Goal: Check status: Check status

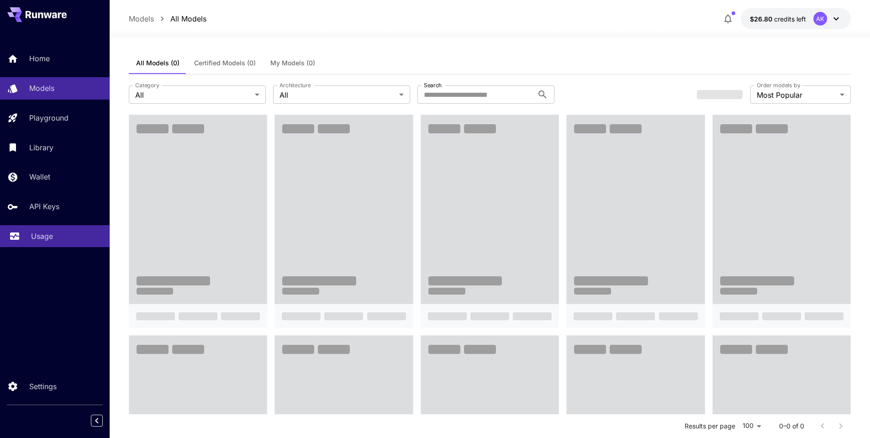
click at [42, 239] on p "Usage" at bounding box center [42, 236] width 22 height 11
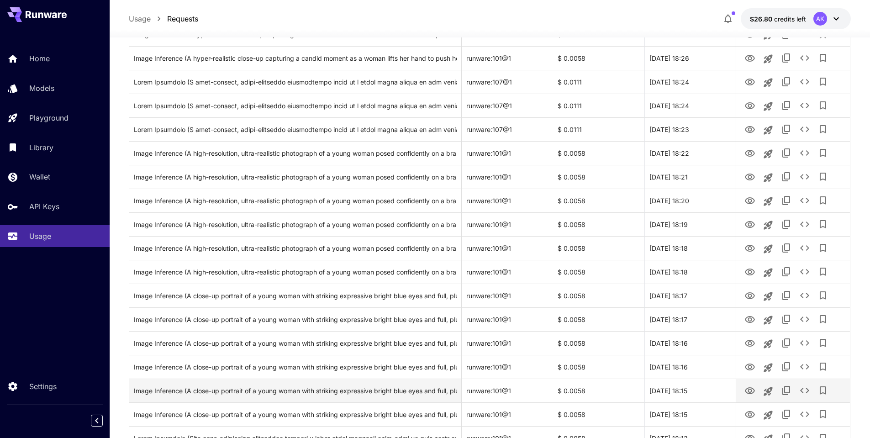
scroll to position [320, 0]
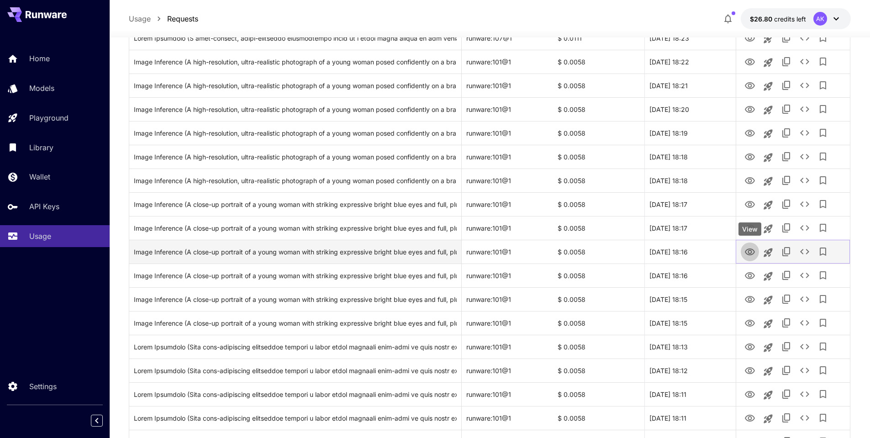
click at [751, 252] on icon "View" at bounding box center [749, 252] width 11 height 11
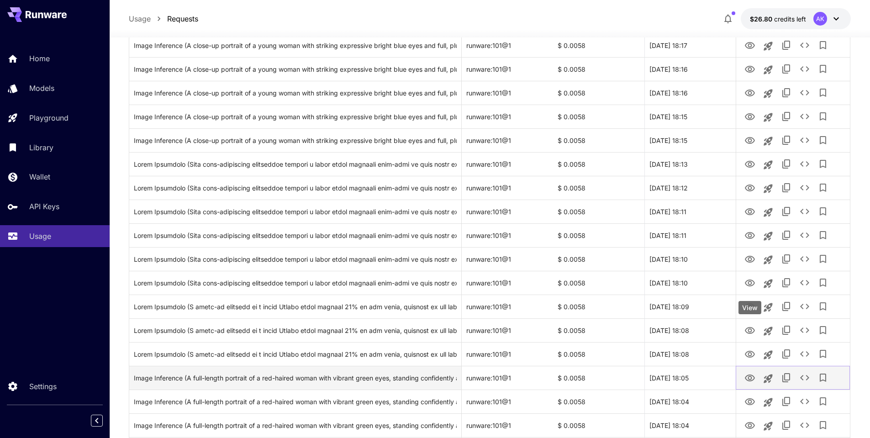
scroll to position [548, 0]
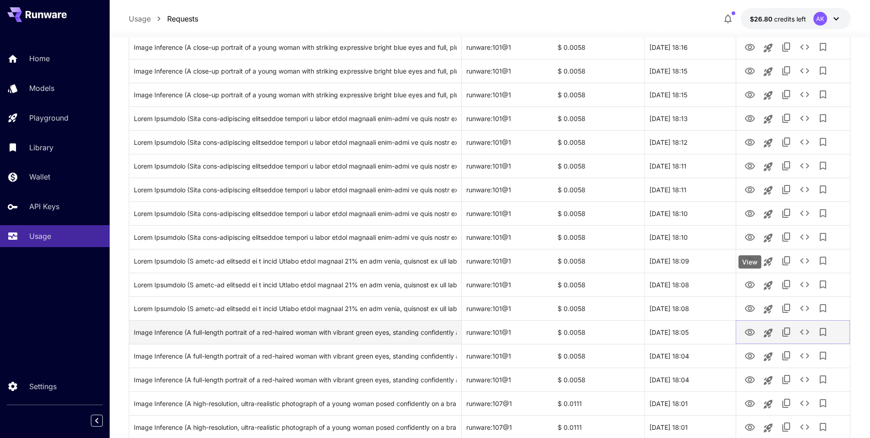
click at [749, 332] on icon "View" at bounding box center [749, 332] width 11 height 11
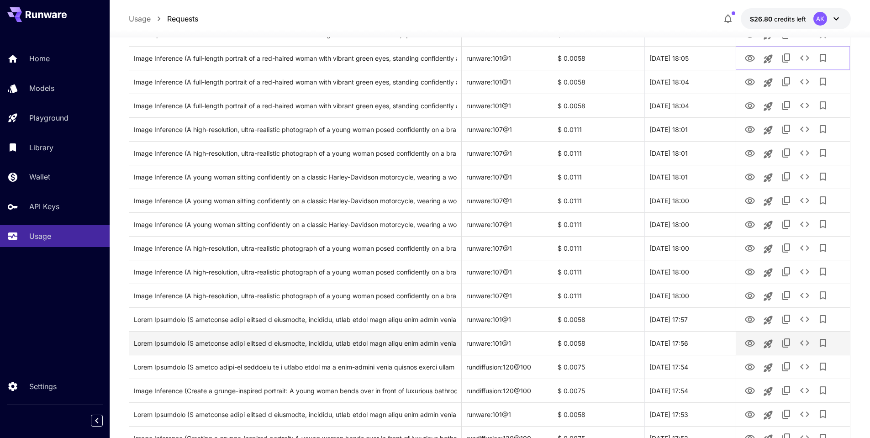
scroll to position [913, 0]
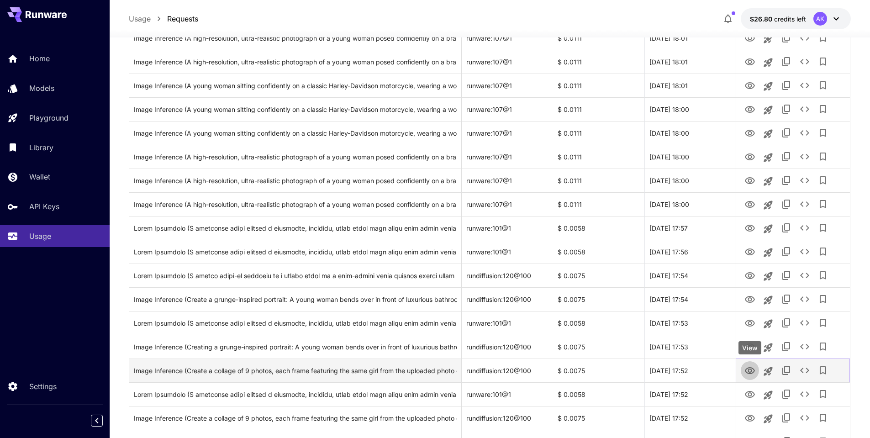
click at [750, 370] on icon "View" at bounding box center [749, 370] width 11 height 11
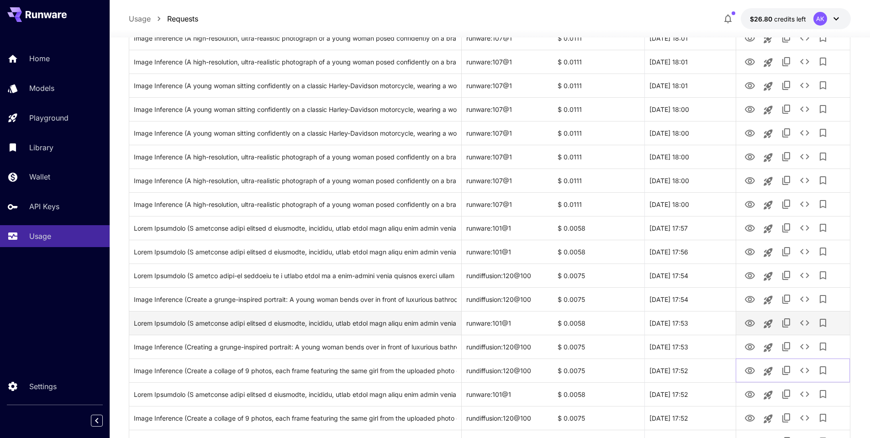
scroll to position [981, 0]
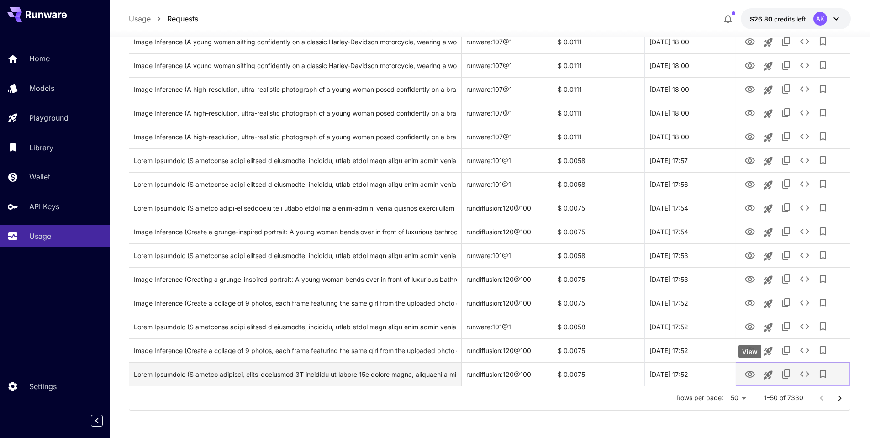
click at [749, 376] on icon "View" at bounding box center [750, 374] width 10 height 7
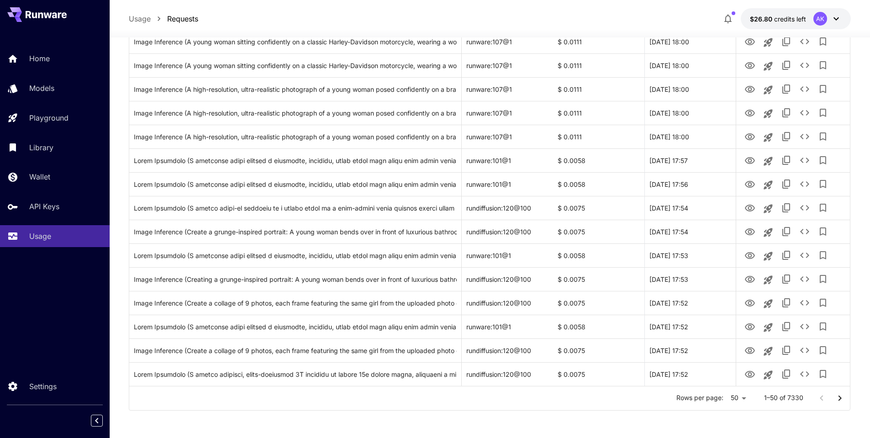
click at [839, 399] on icon "Go to next page" at bounding box center [839, 398] width 11 height 11
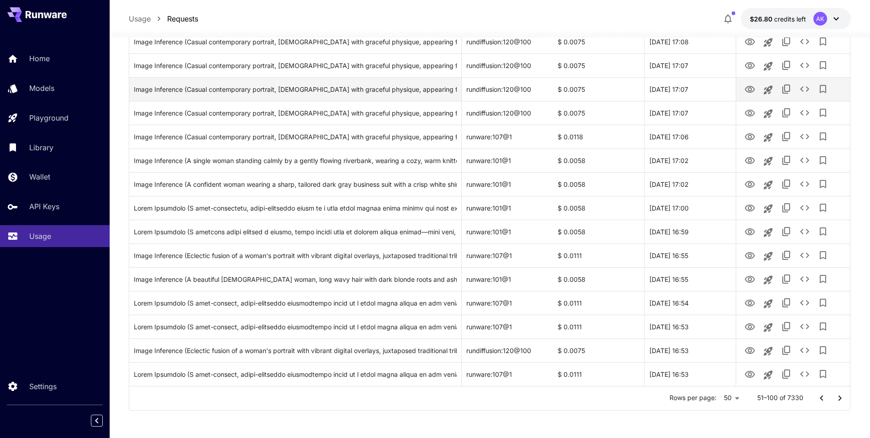
scroll to position [890, 0]
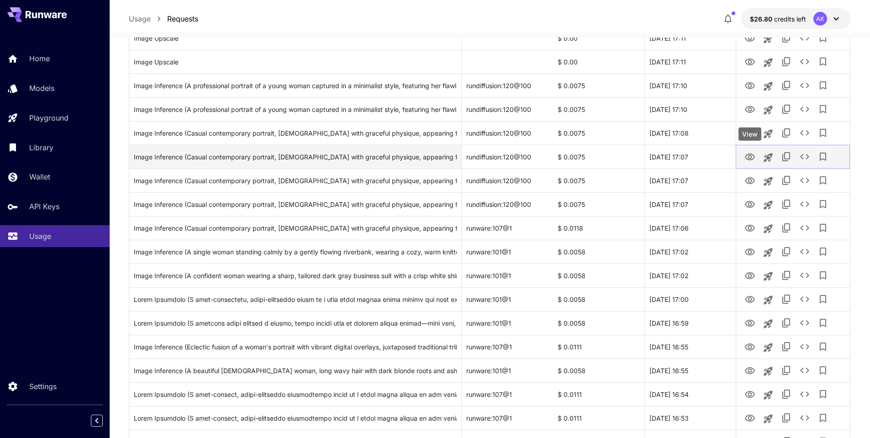
click at [750, 155] on icon "View" at bounding box center [750, 156] width 10 height 7
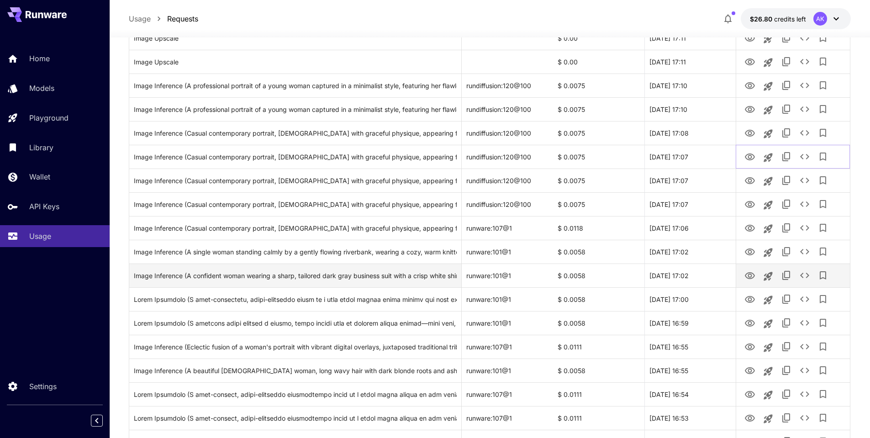
scroll to position [981, 0]
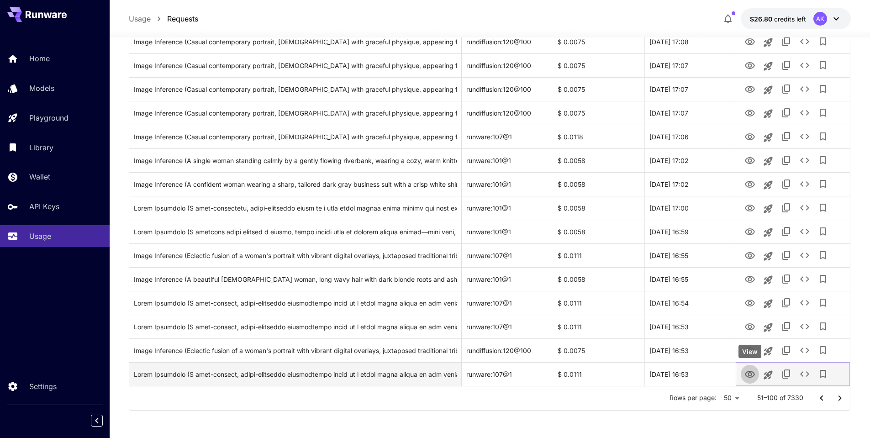
click at [749, 373] on icon "View" at bounding box center [750, 374] width 10 height 7
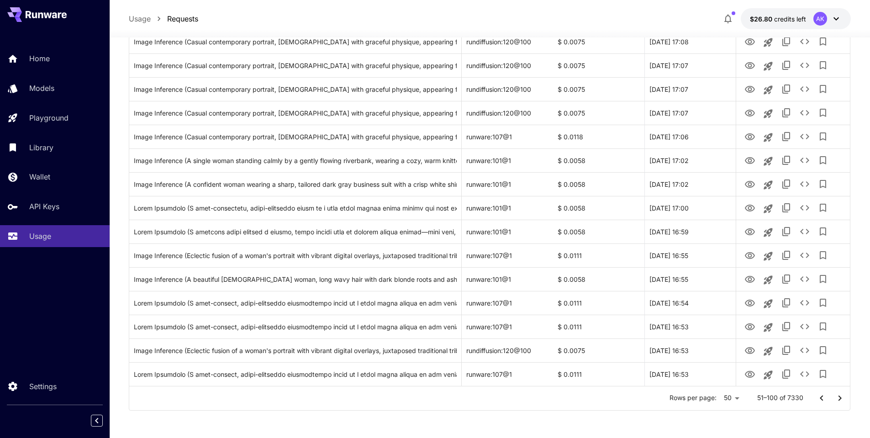
click at [842, 400] on icon "Go to next page" at bounding box center [839, 398] width 11 height 11
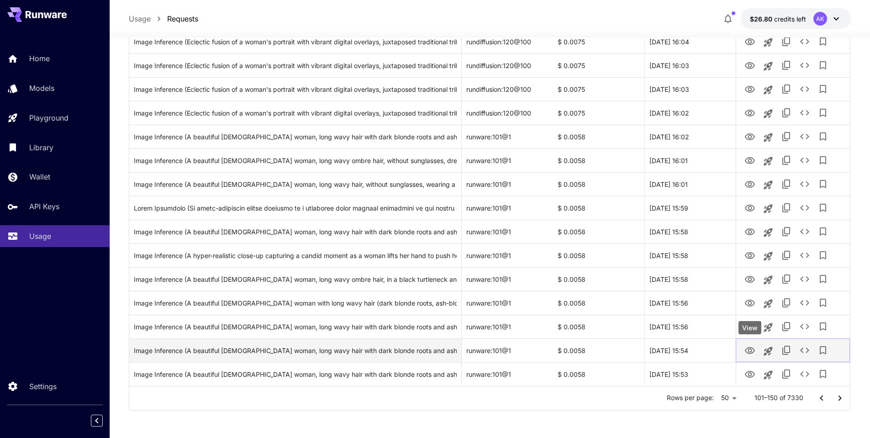
click at [748, 351] on icon "View" at bounding box center [750, 350] width 10 height 7
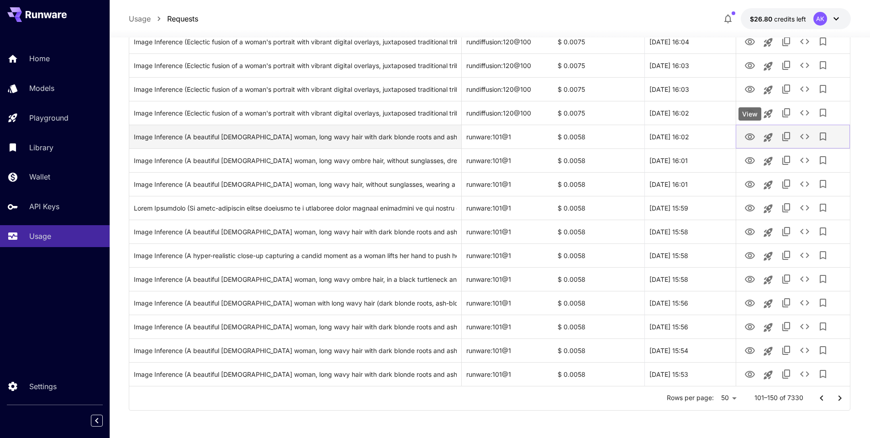
click at [748, 135] on icon "View" at bounding box center [749, 137] width 11 height 11
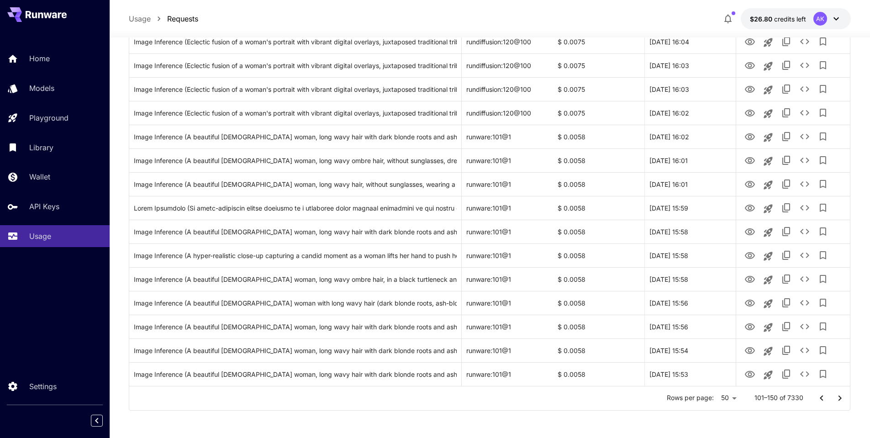
click at [836, 396] on icon "Go to next page" at bounding box center [839, 398] width 11 height 11
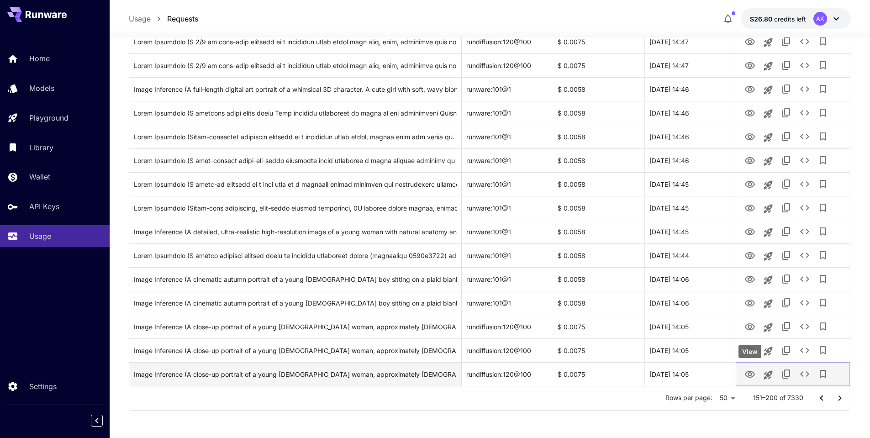
click at [746, 375] on icon "View" at bounding box center [750, 374] width 10 height 7
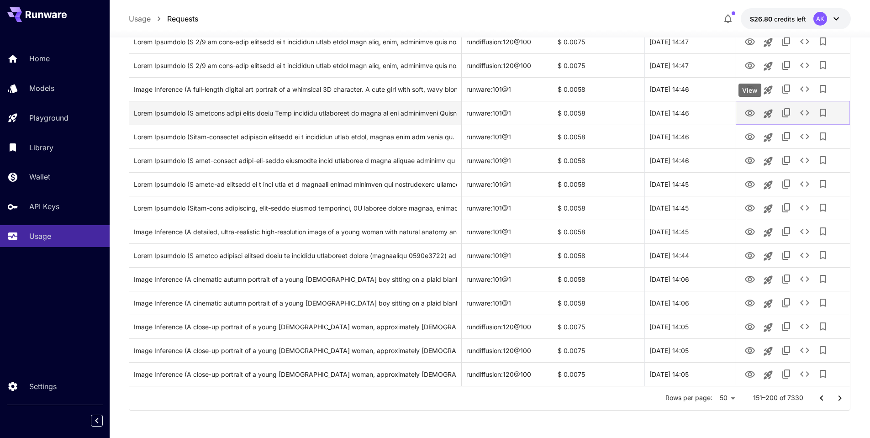
click at [750, 110] on icon "View" at bounding box center [750, 113] width 10 height 7
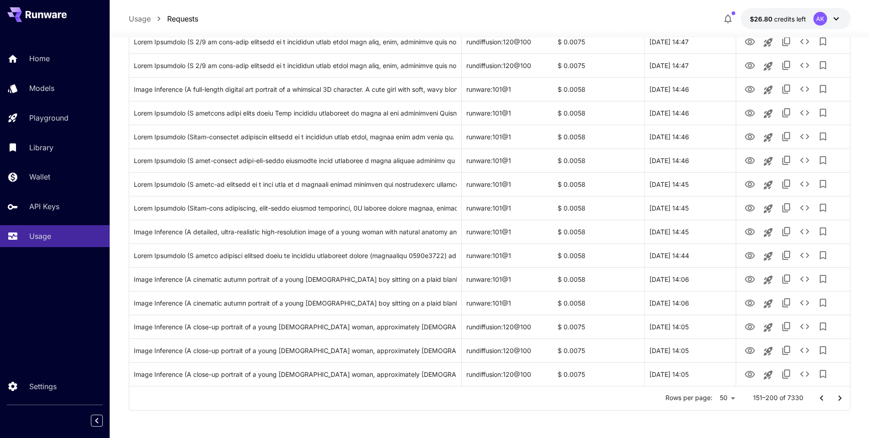
click at [841, 401] on icon "Go to next page" at bounding box center [839, 398] width 11 height 11
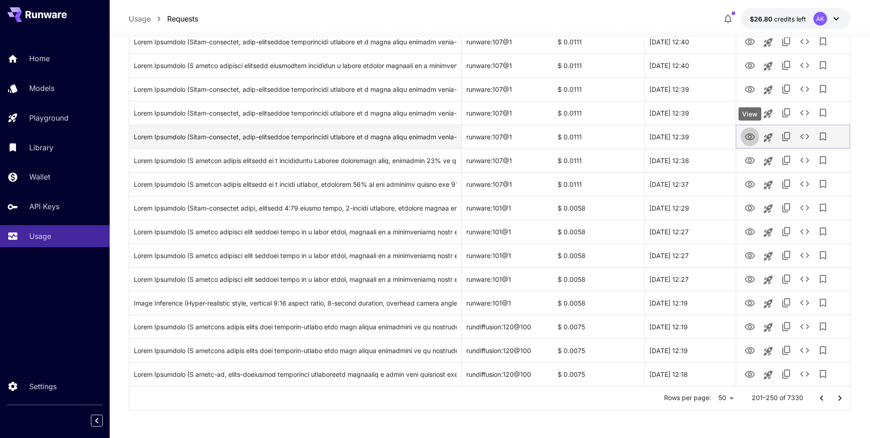
click at [751, 136] on icon "View" at bounding box center [750, 136] width 10 height 7
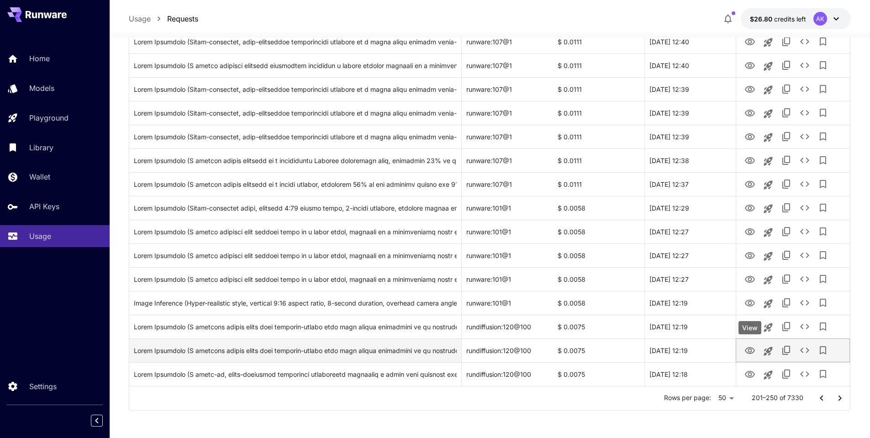
click at [751, 351] on icon "View" at bounding box center [749, 350] width 11 height 11
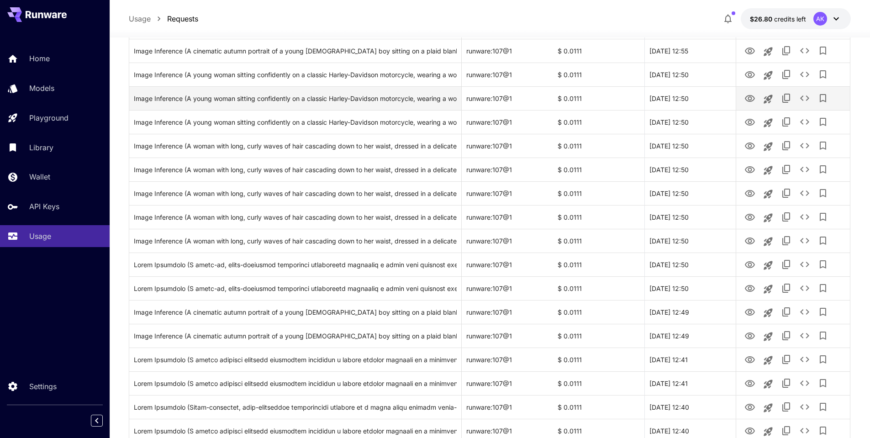
scroll to position [479, 0]
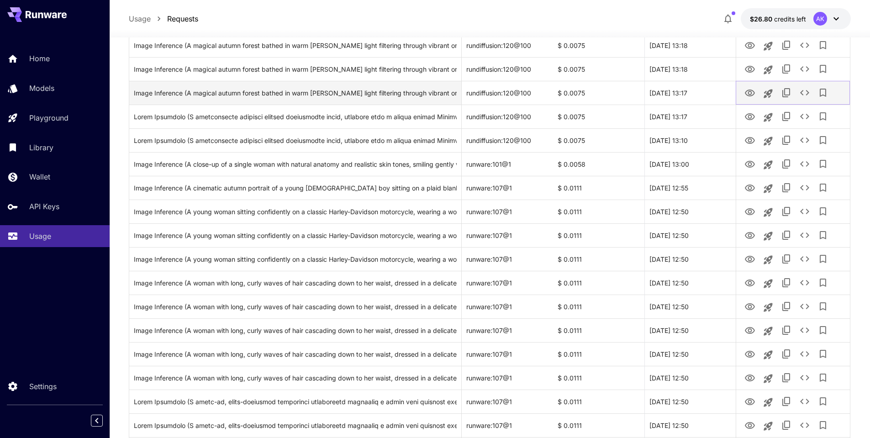
click at [748, 93] on icon "View" at bounding box center [749, 93] width 11 height 11
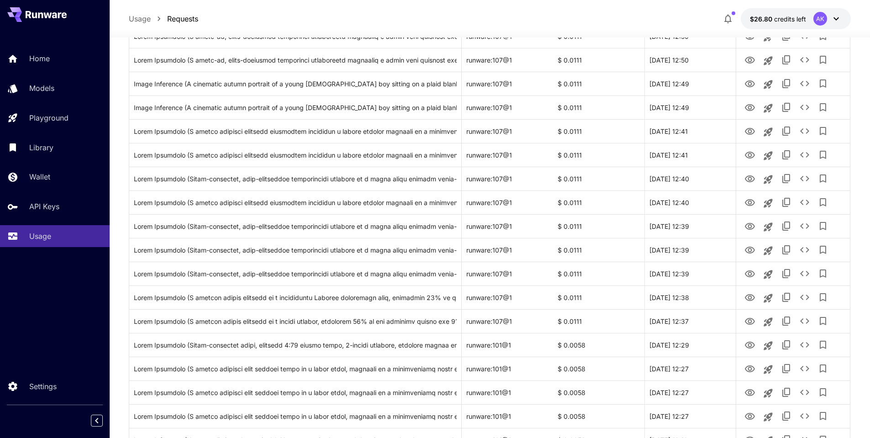
scroll to position [981, 0]
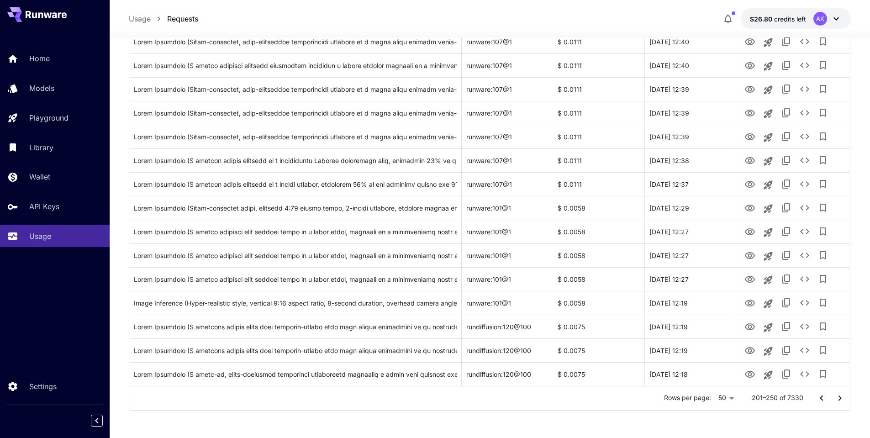
click at [840, 401] on icon "Go to next page" at bounding box center [839, 398] width 11 height 11
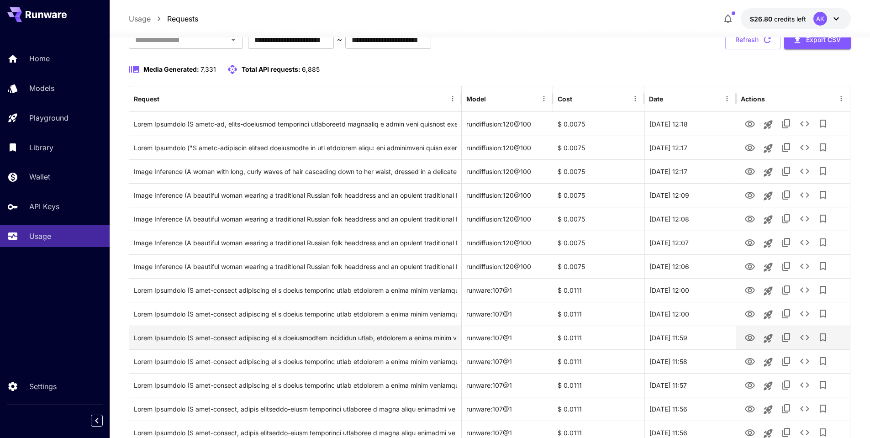
scroll to position [205, 0]
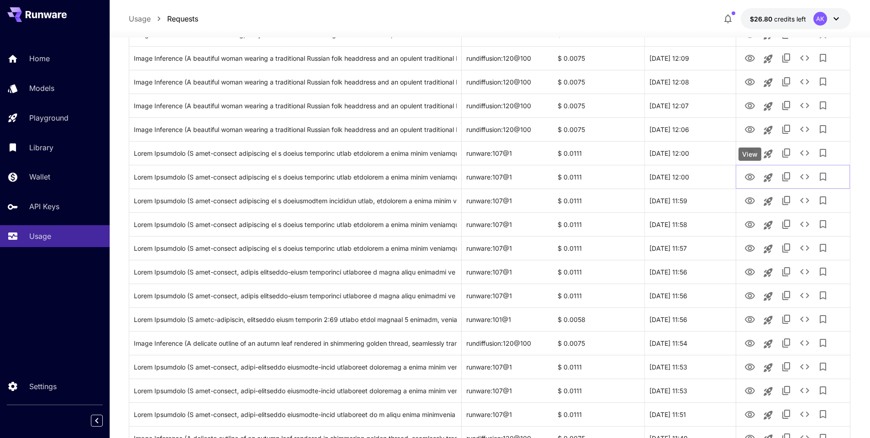
click at [748, 155] on div "View" at bounding box center [750, 154] width 23 height 13
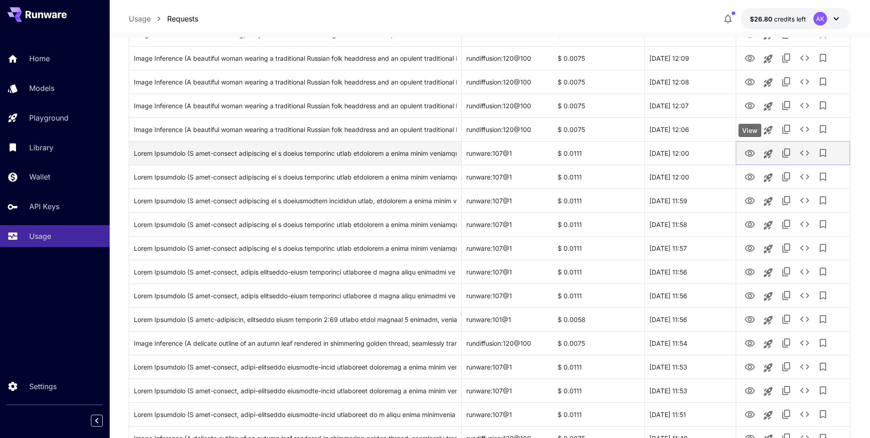
click at [749, 153] on icon "View" at bounding box center [750, 153] width 10 height 7
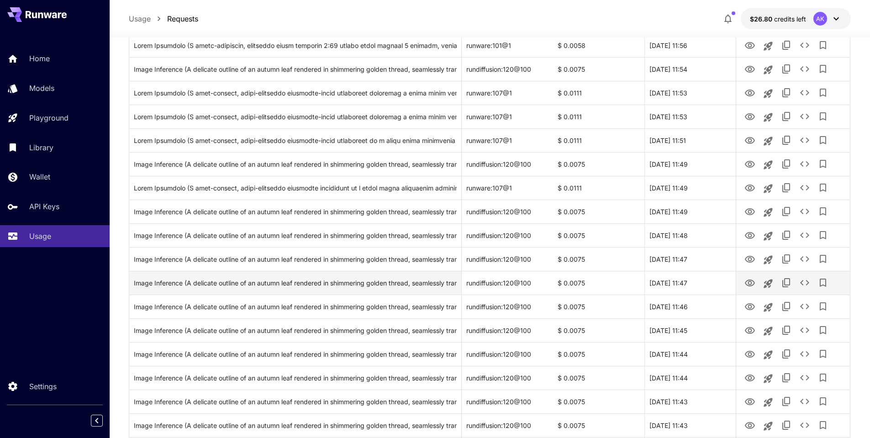
scroll to position [524, 0]
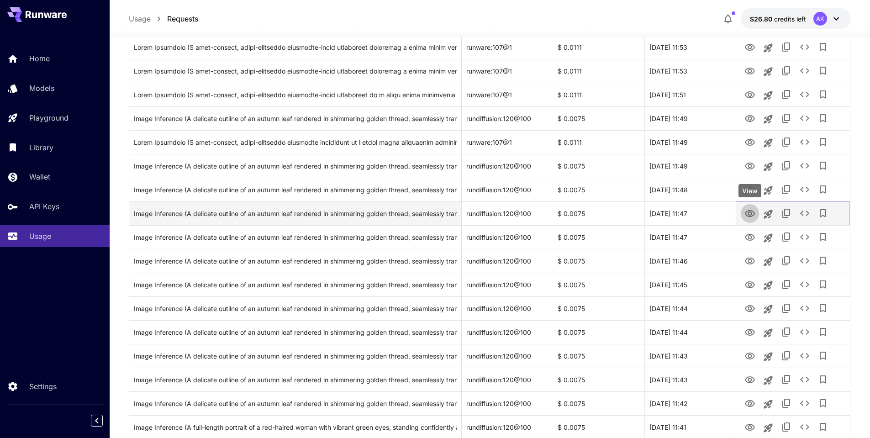
click at [749, 212] on icon "View" at bounding box center [749, 213] width 11 height 11
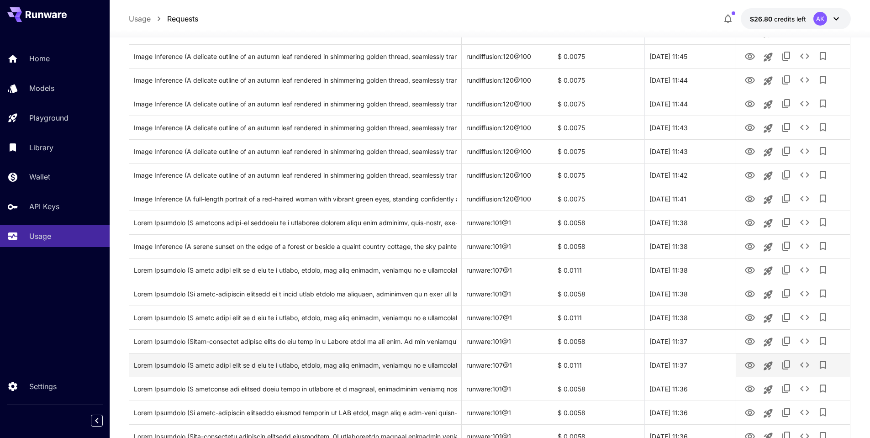
scroll to position [844, 0]
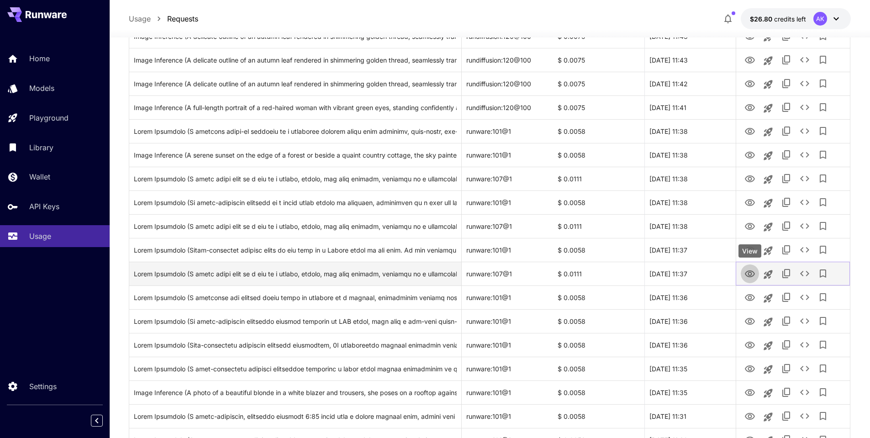
click at [752, 274] on icon "View" at bounding box center [749, 274] width 11 height 11
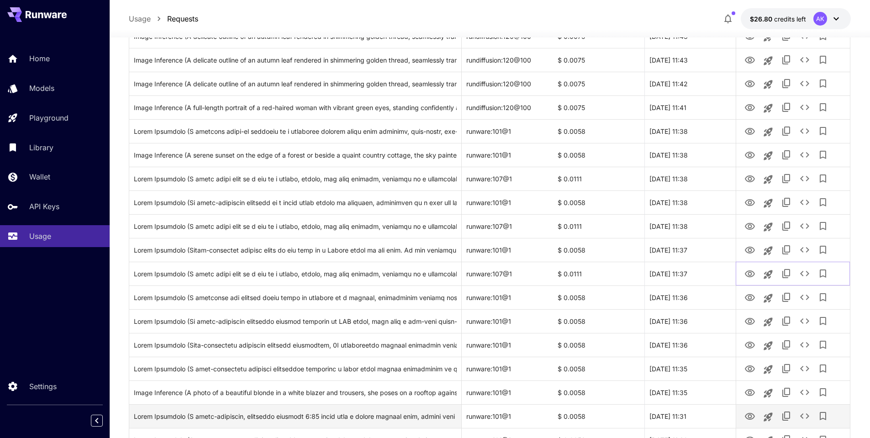
scroll to position [981, 0]
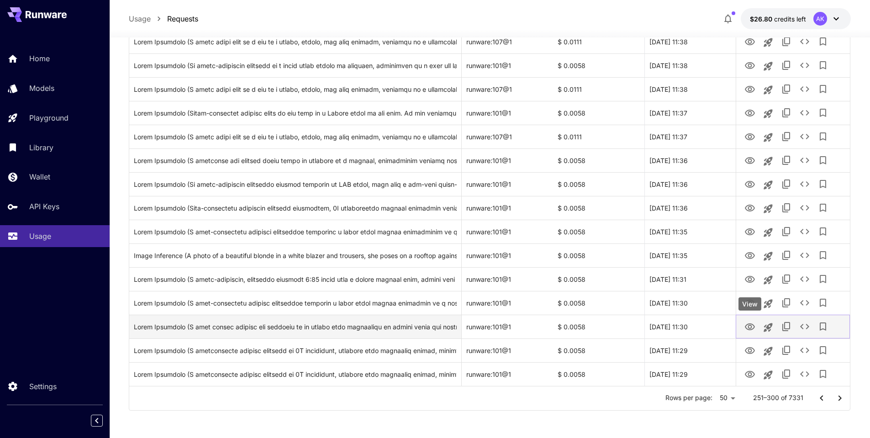
click at [750, 327] on icon "View" at bounding box center [749, 327] width 11 height 11
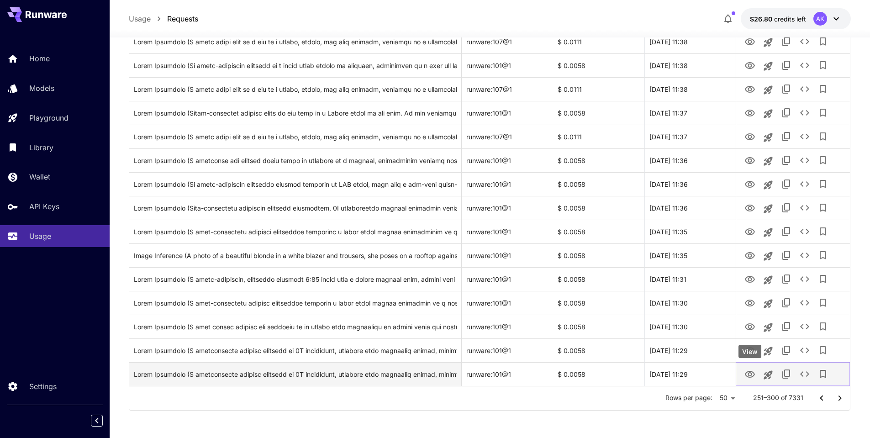
click at [749, 376] on icon "View" at bounding box center [750, 374] width 10 height 7
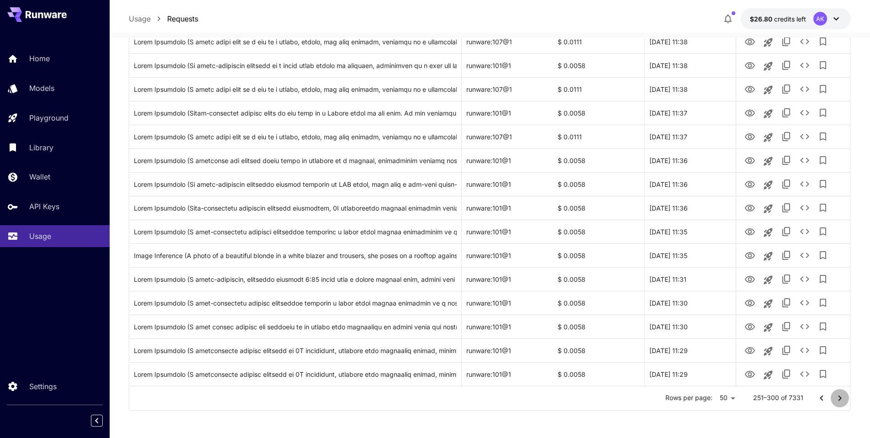
click at [840, 401] on icon "Go to next page" at bounding box center [839, 398] width 11 height 11
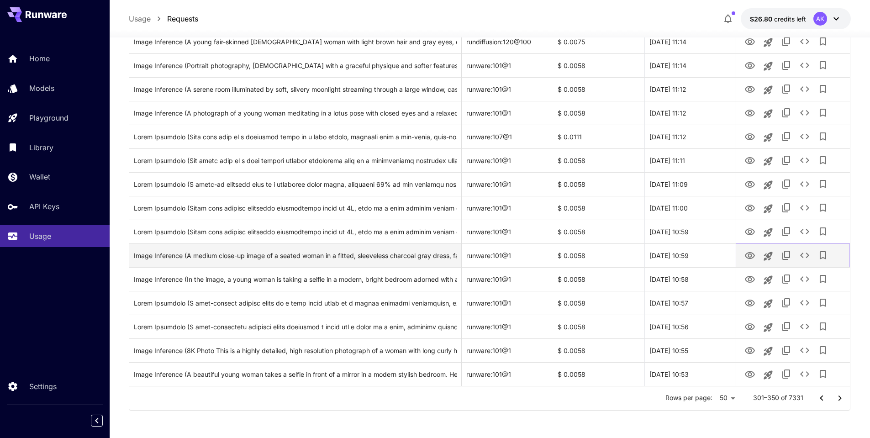
click at [748, 254] on icon "View" at bounding box center [749, 255] width 11 height 11
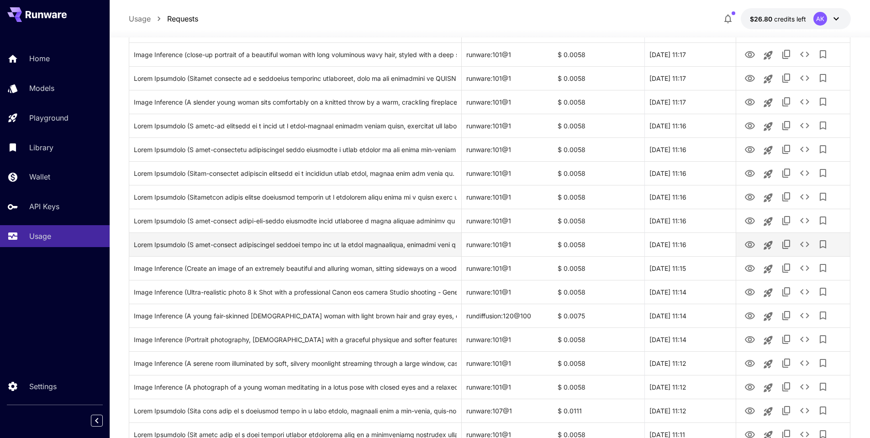
scroll to position [661, 0]
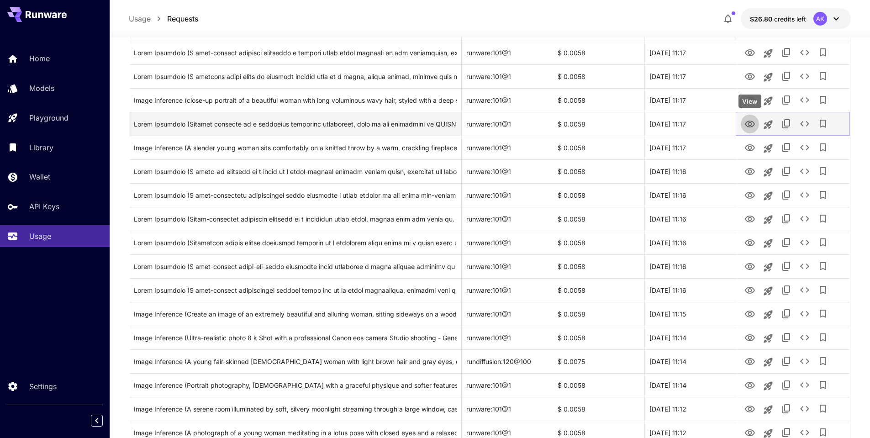
click at [749, 123] on icon "View" at bounding box center [749, 124] width 11 height 11
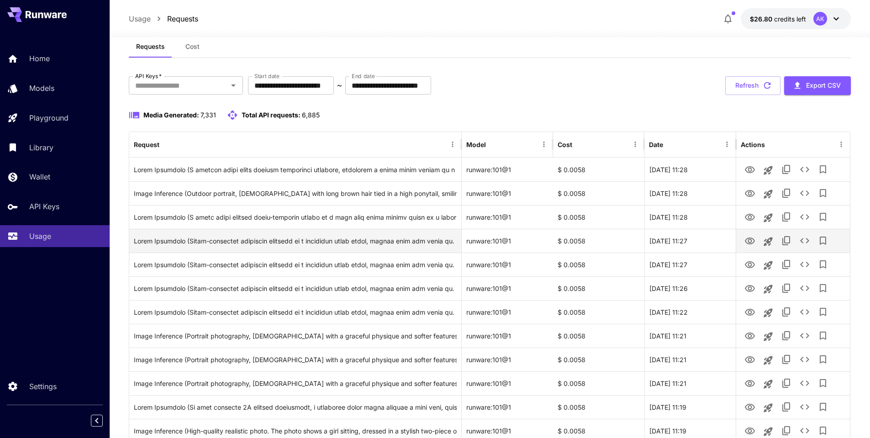
scroll to position [0, 0]
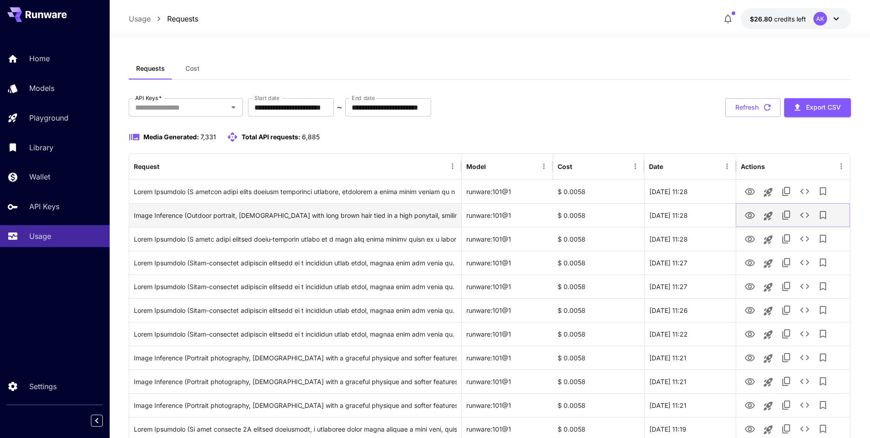
click at [750, 215] on icon "View" at bounding box center [749, 215] width 11 height 11
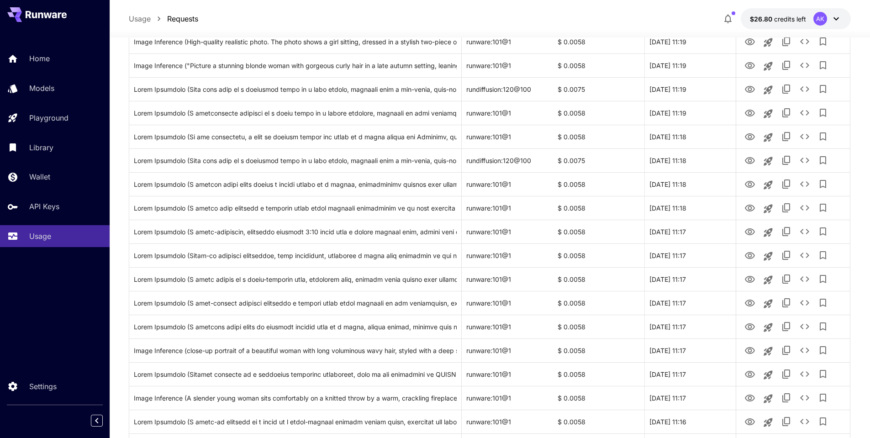
scroll to position [981, 0]
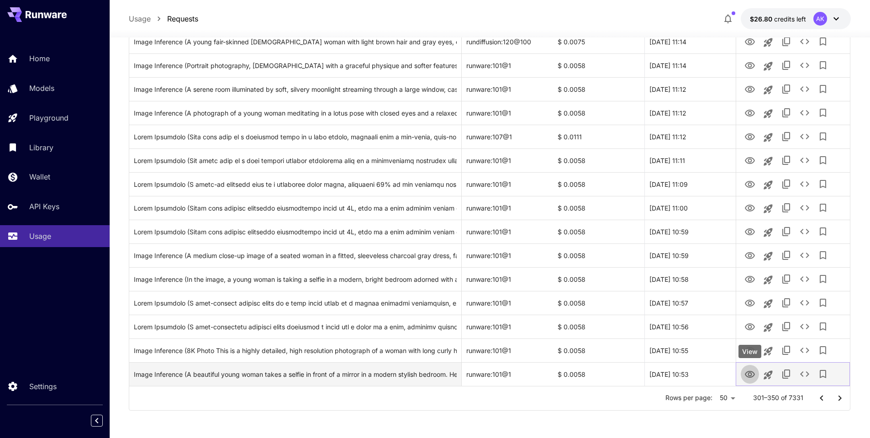
click at [750, 376] on icon "View" at bounding box center [749, 374] width 11 height 11
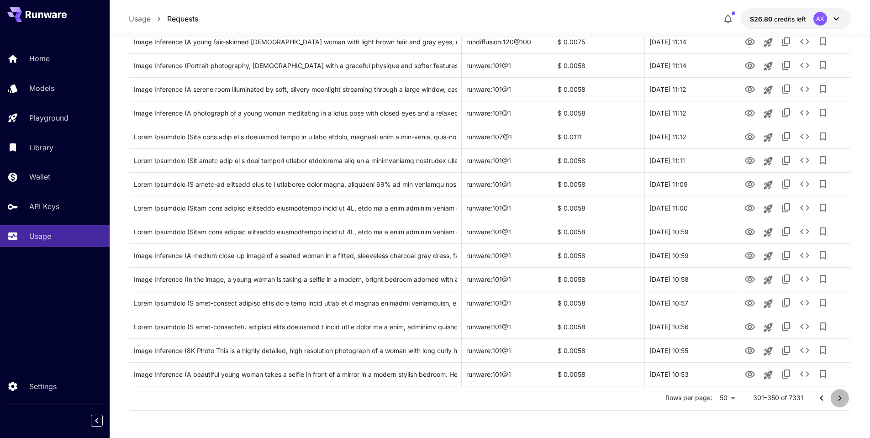
click at [836, 397] on icon "Go to next page" at bounding box center [839, 398] width 11 height 11
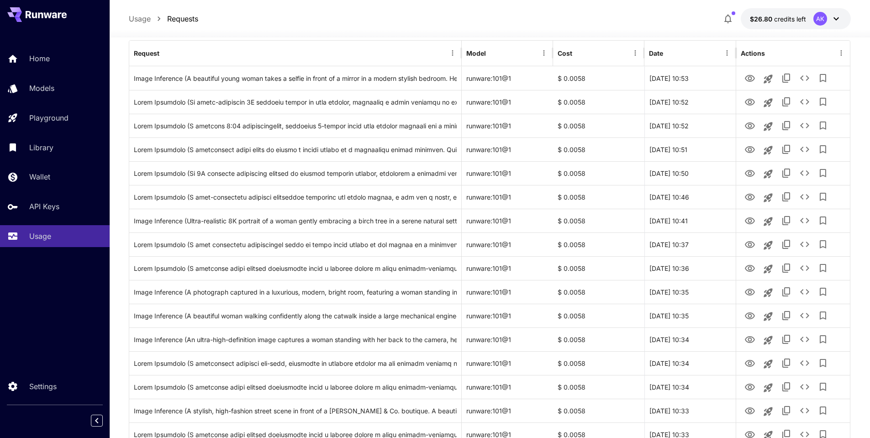
scroll to position [68, 0]
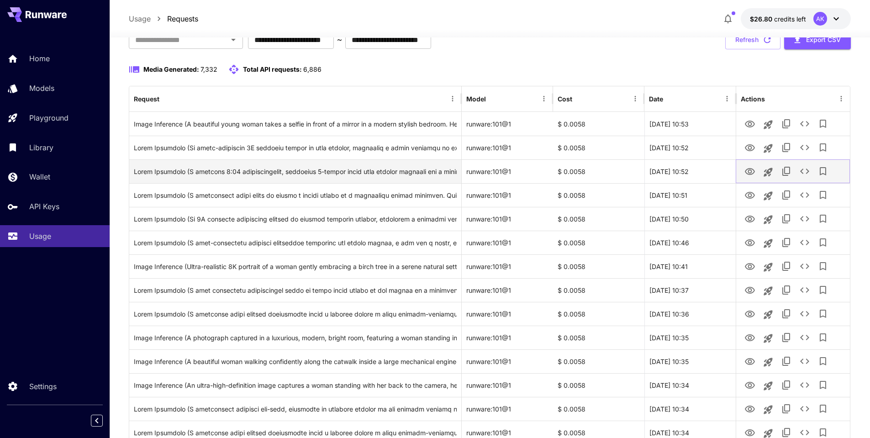
click at [750, 169] on icon "View" at bounding box center [749, 171] width 11 height 11
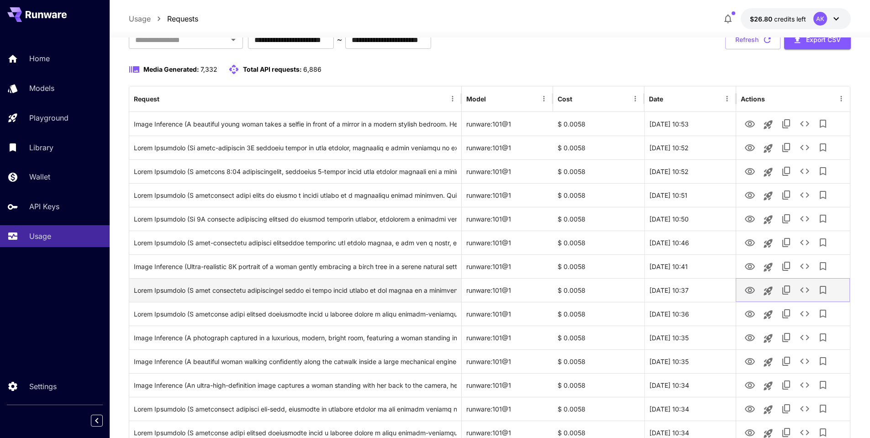
click at [749, 291] on icon "View" at bounding box center [749, 290] width 11 height 11
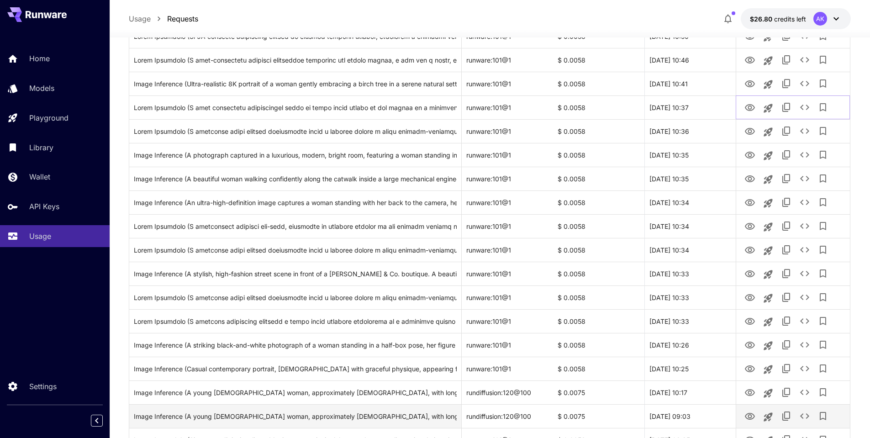
scroll to position [387, 0]
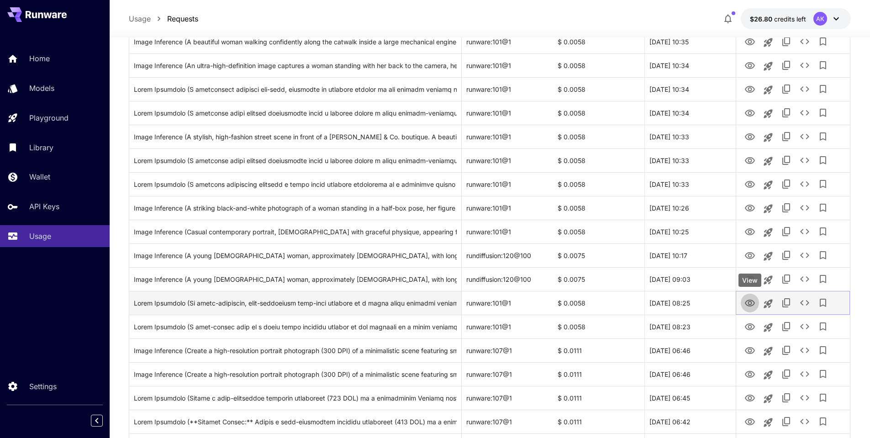
click at [749, 306] on icon "View" at bounding box center [750, 303] width 10 height 7
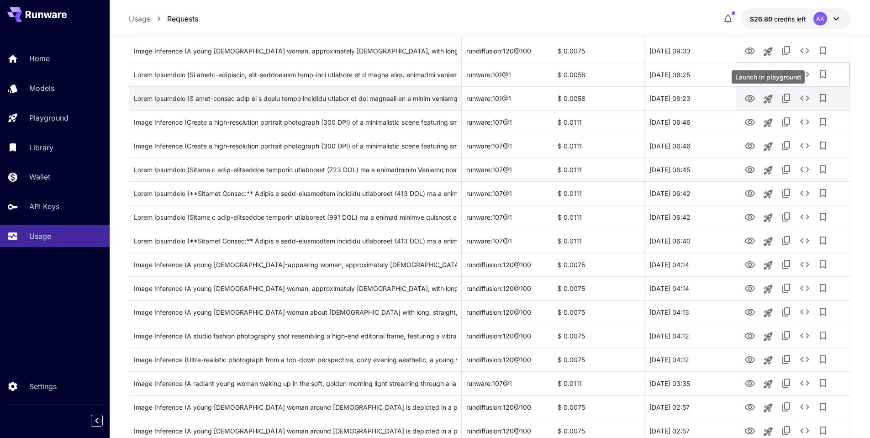
scroll to position [707, 0]
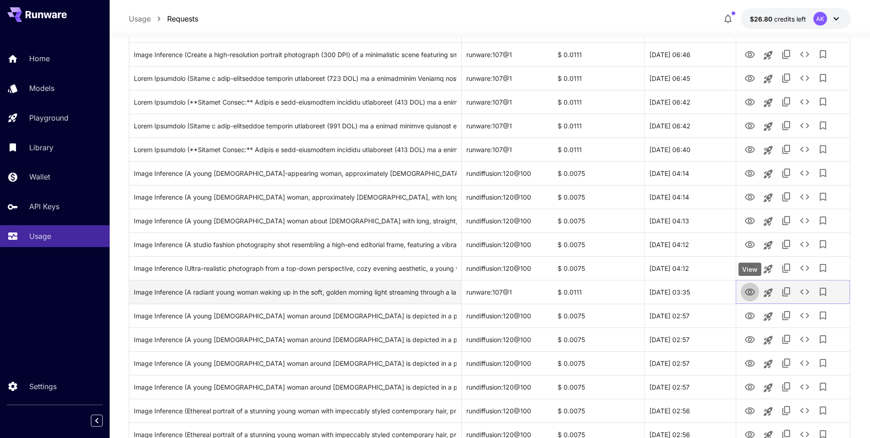
click at [752, 289] on icon "View" at bounding box center [750, 292] width 10 height 7
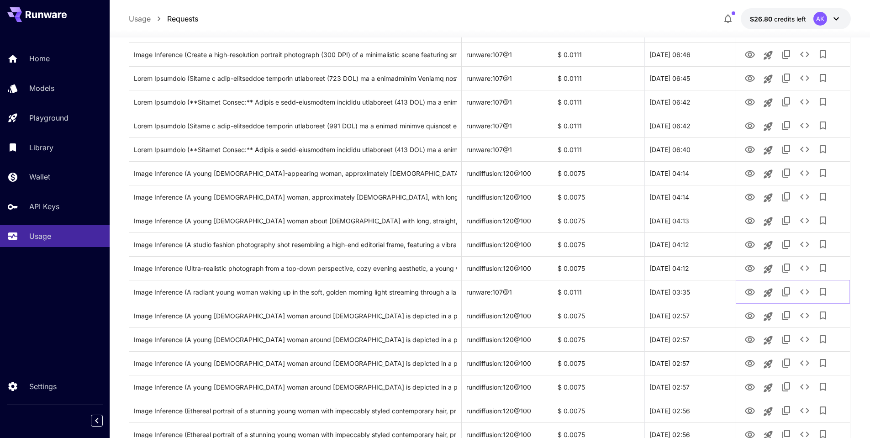
scroll to position [981, 0]
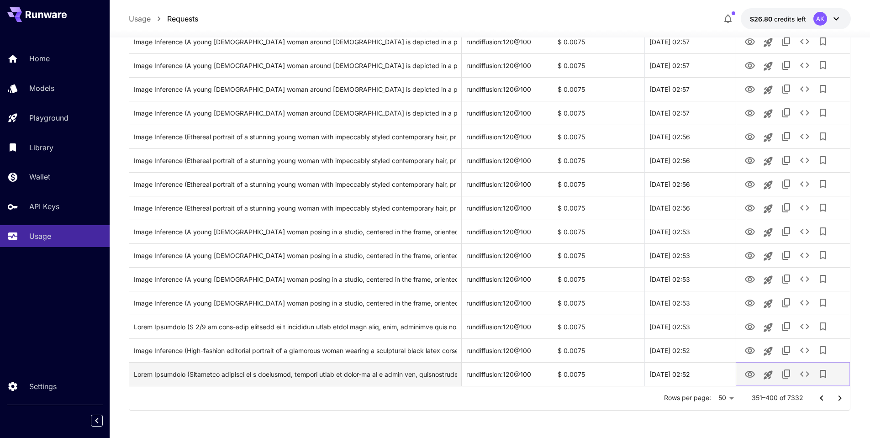
click at [751, 374] on icon "View" at bounding box center [750, 374] width 10 height 7
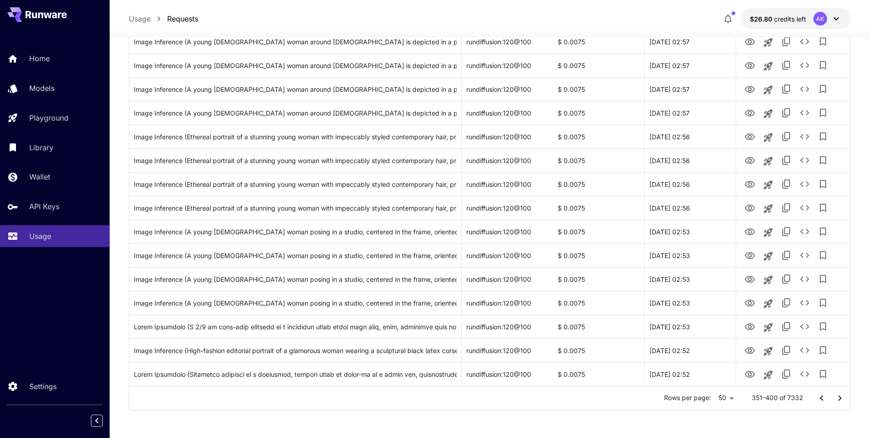
click at [837, 397] on icon "Go to next page" at bounding box center [839, 398] width 11 height 11
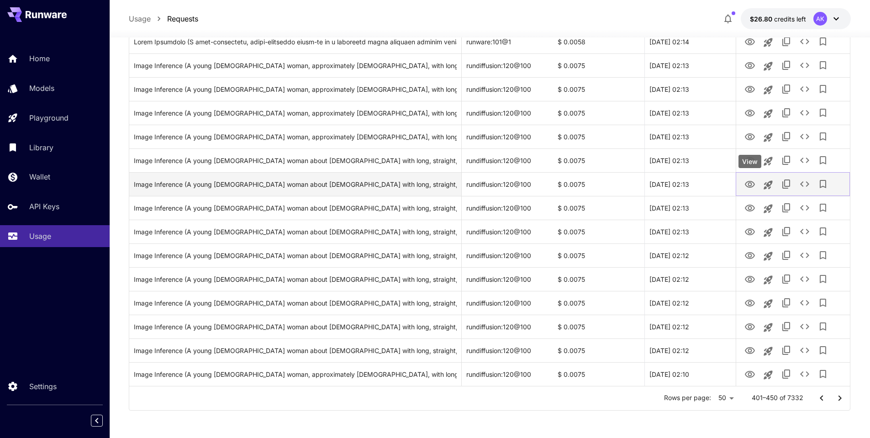
click at [750, 184] on icon "View" at bounding box center [749, 184] width 11 height 11
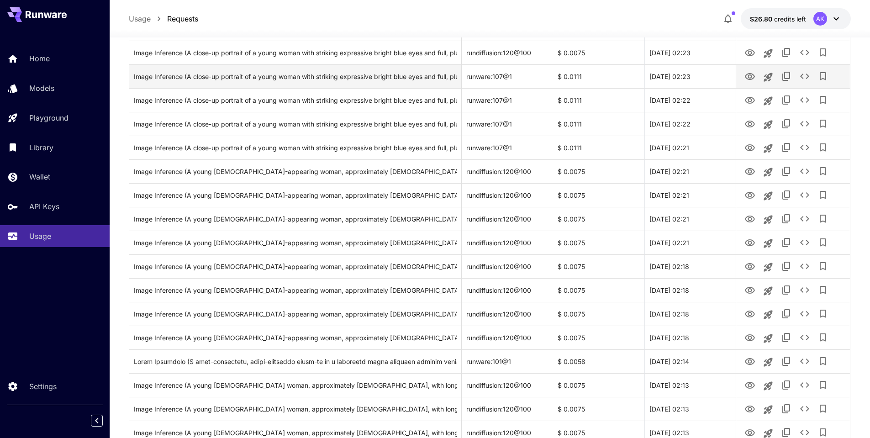
scroll to position [616, 0]
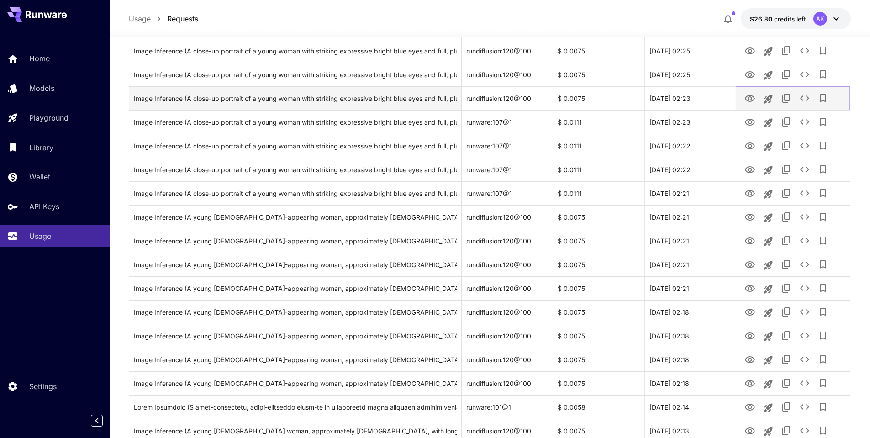
click at [751, 97] on icon "View" at bounding box center [750, 98] width 10 height 7
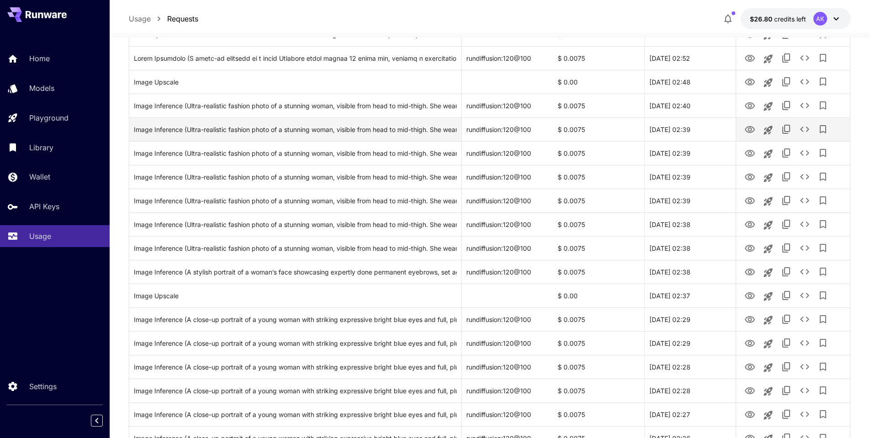
scroll to position [22, 0]
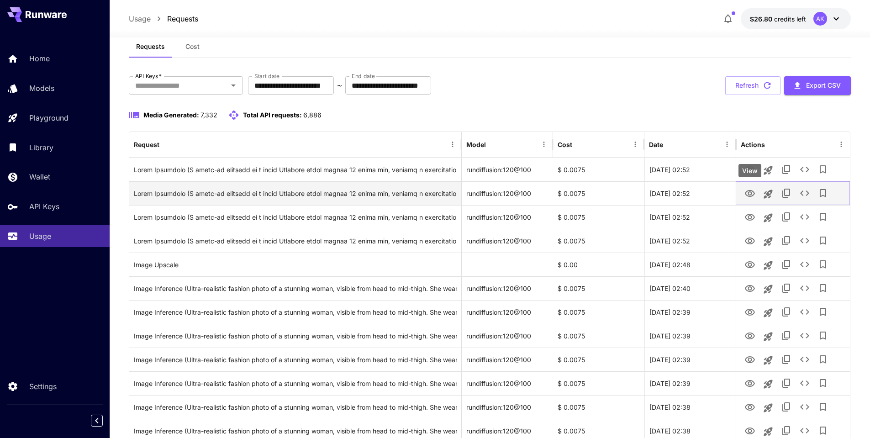
click at [749, 192] on icon "View" at bounding box center [750, 193] width 10 height 7
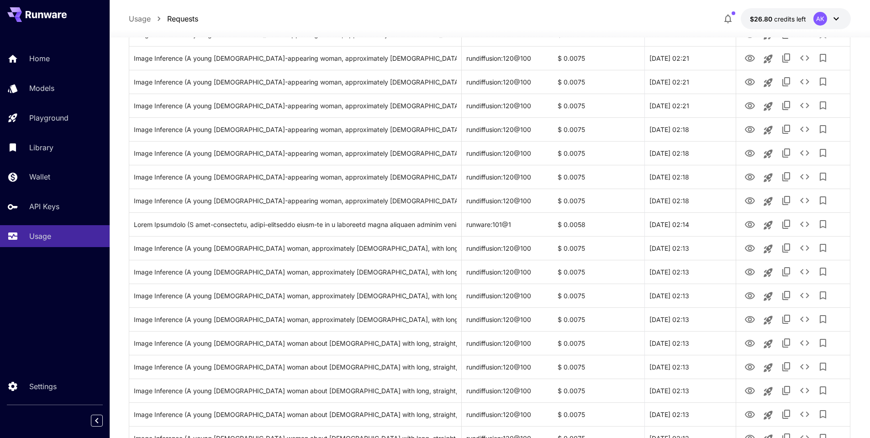
scroll to position [981, 0]
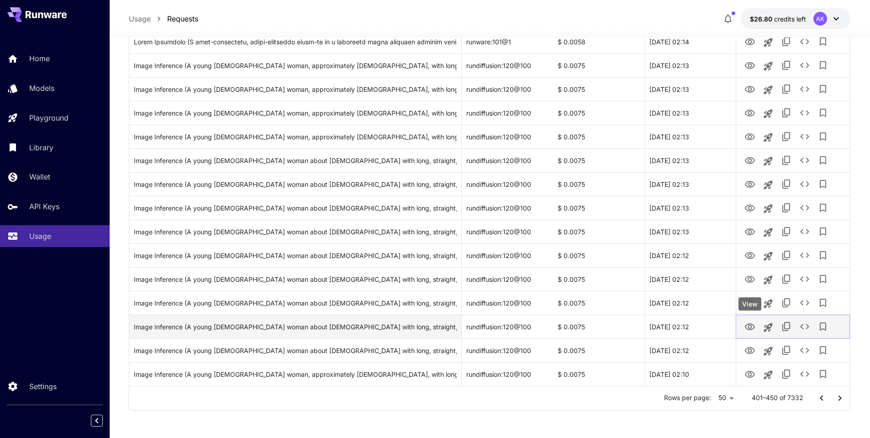
click at [748, 328] on icon "View" at bounding box center [749, 327] width 11 height 11
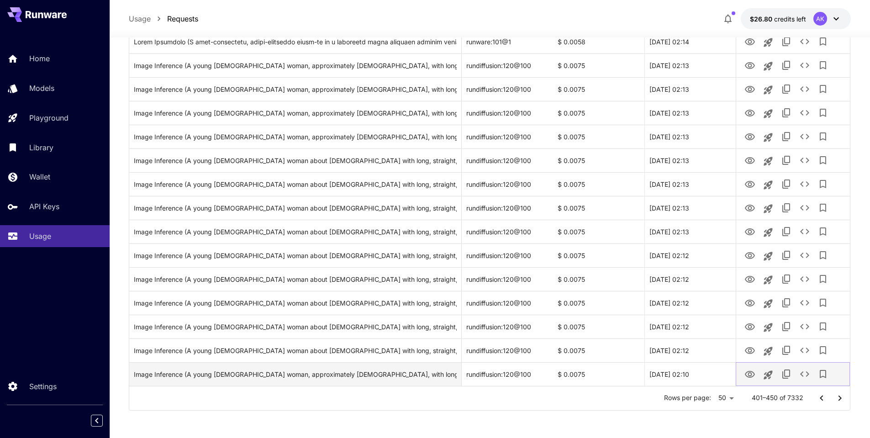
click at [750, 375] on icon "View" at bounding box center [749, 374] width 11 height 11
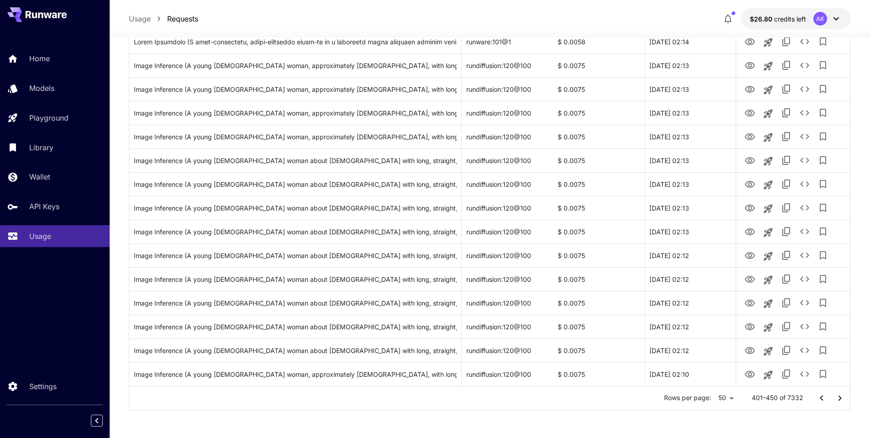
click at [839, 398] on icon "Go to next page" at bounding box center [839, 398] width 11 height 11
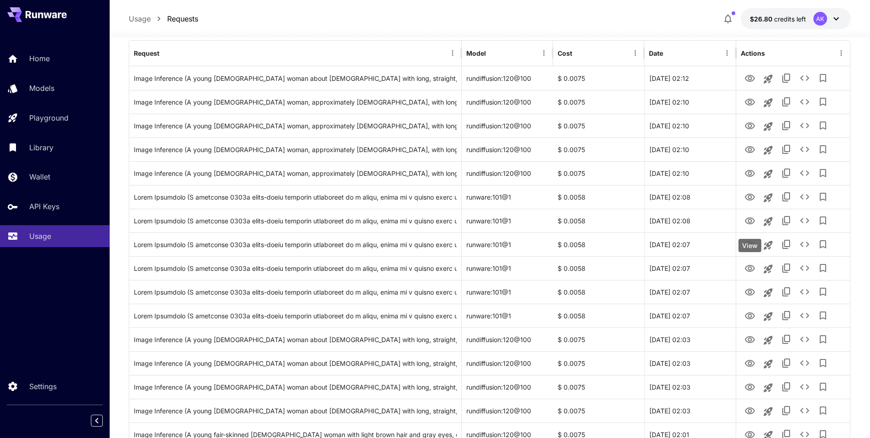
scroll to position [68, 0]
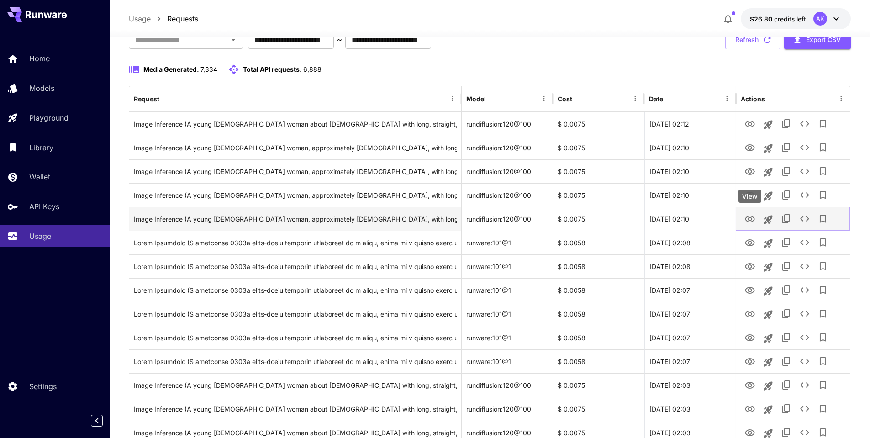
click at [749, 216] on icon "View" at bounding box center [750, 219] width 10 height 7
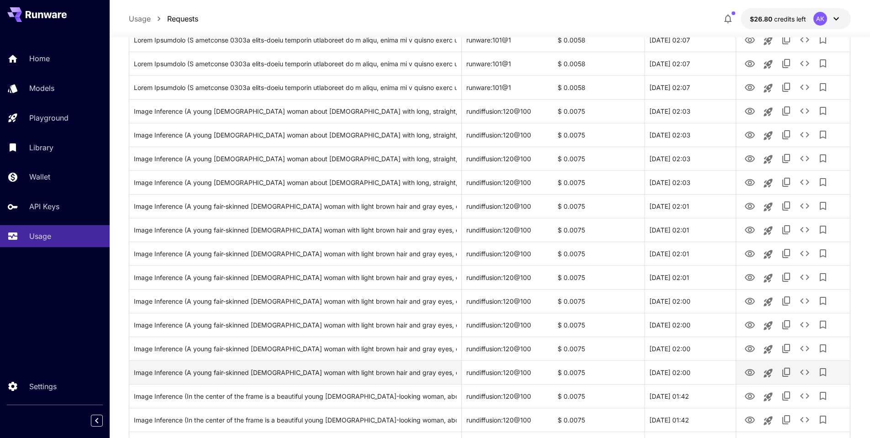
scroll to position [433, 0]
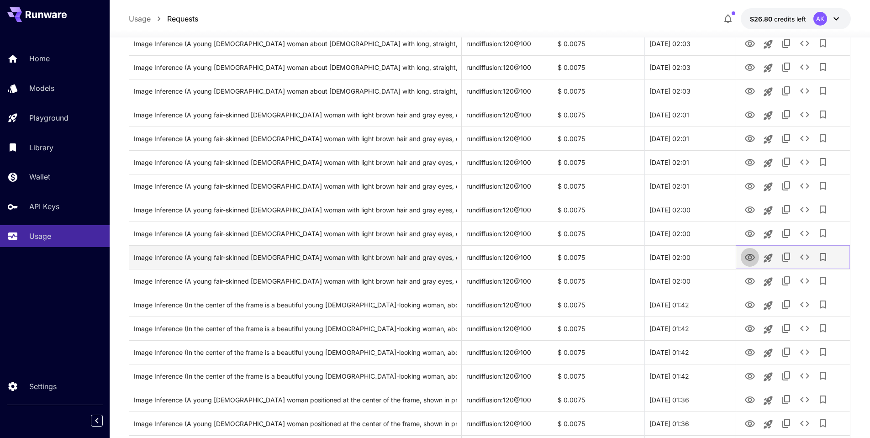
click at [750, 257] on icon "View" at bounding box center [749, 257] width 11 height 11
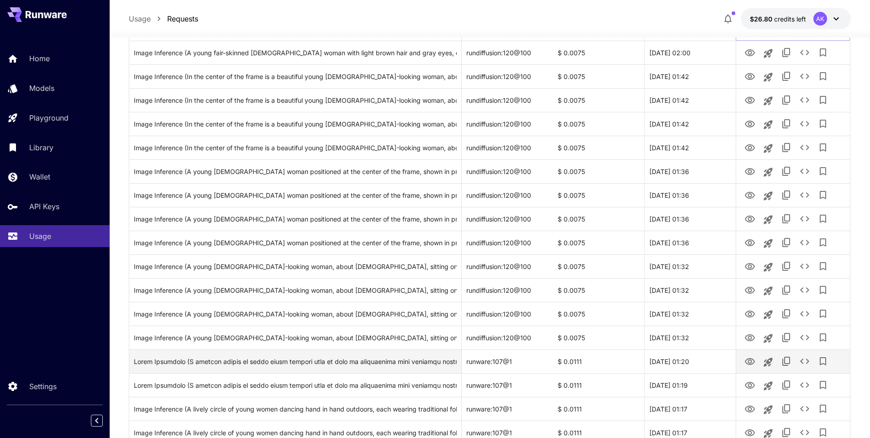
scroll to position [753, 0]
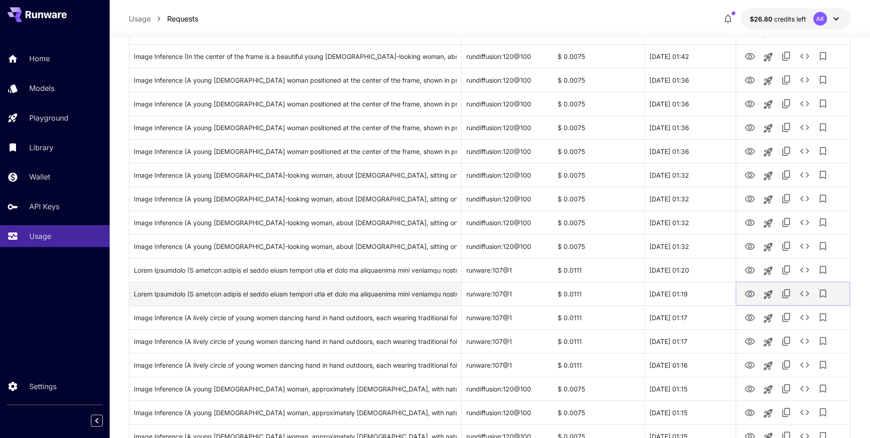
click at [751, 294] on icon "View" at bounding box center [749, 294] width 11 height 11
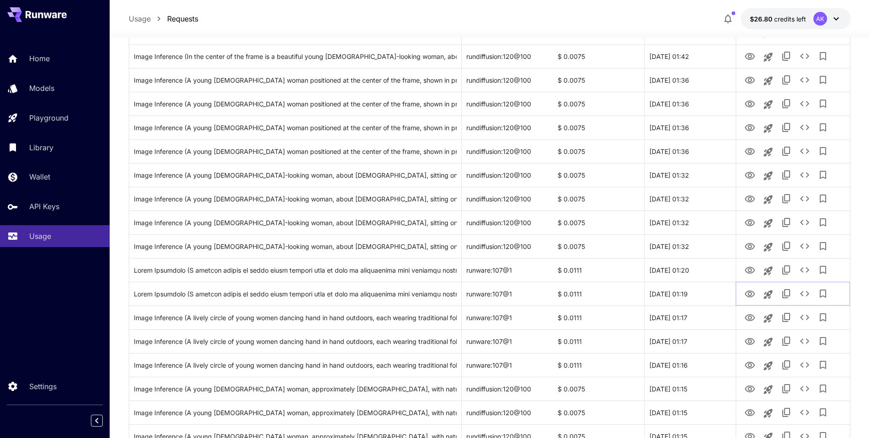
scroll to position [981, 0]
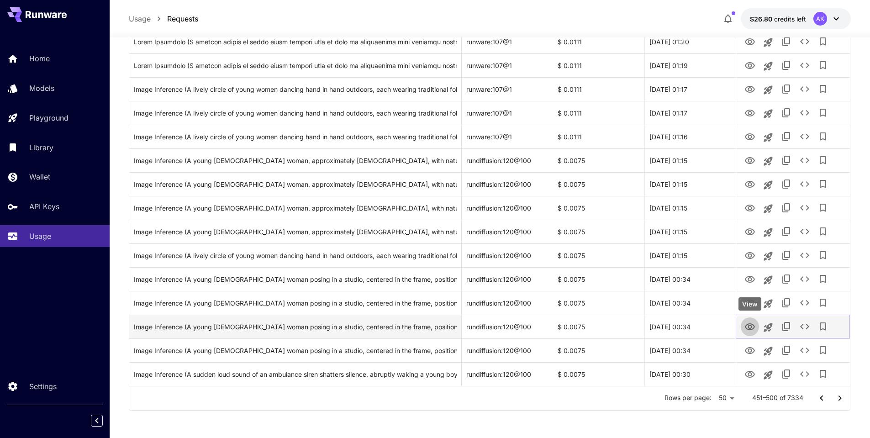
click at [749, 328] on icon "View" at bounding box center [750, 326] width 10 height 7
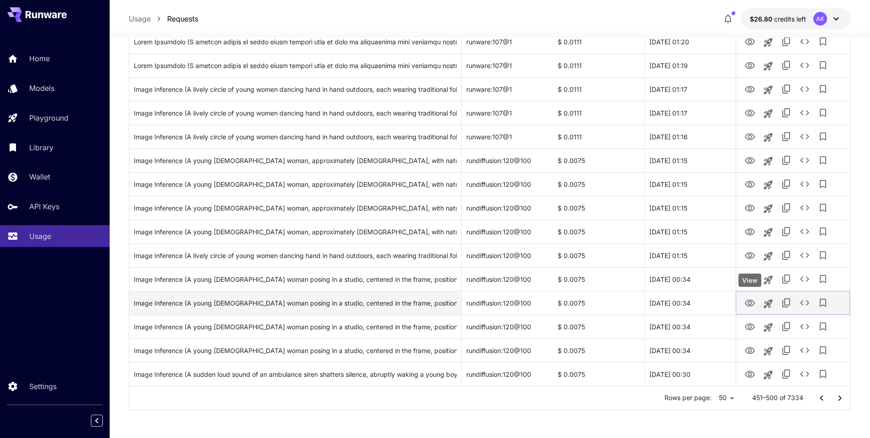
click at [751, 304] on icon "View" at bounding box center [749, 303] width 11 height 11
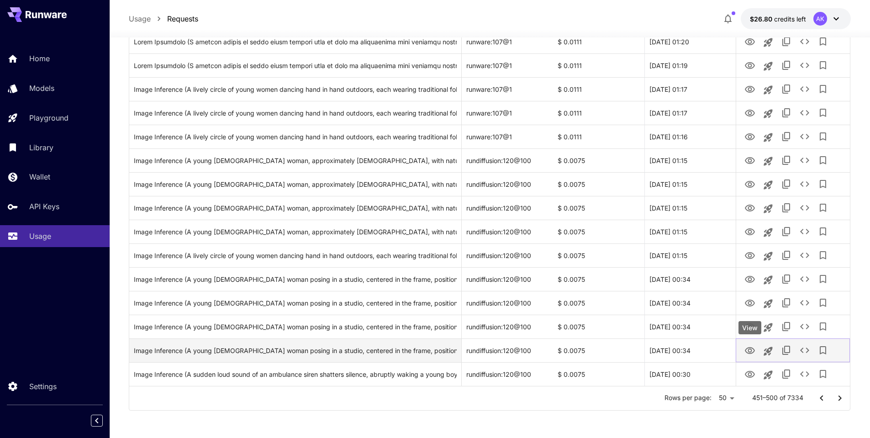
click at [747, 348] on icon "View" at bounding box center [749, 350] width 11 height 11
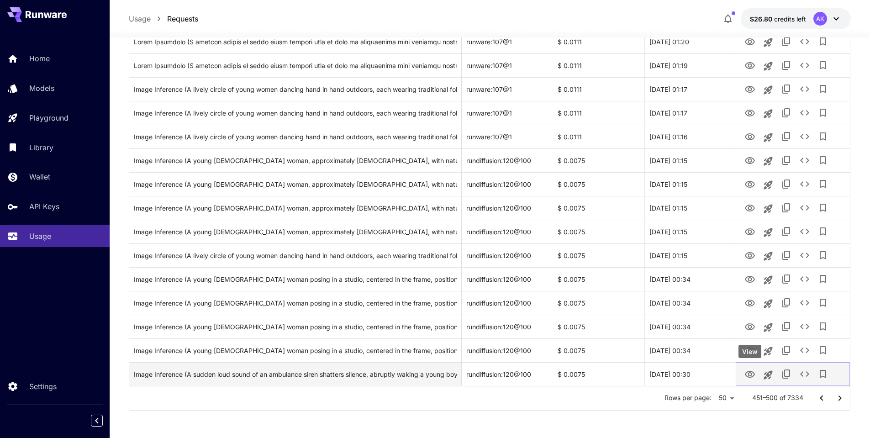
click at [747, 372] on icon "View" at bounding box center [750, 374] width 10 height 7
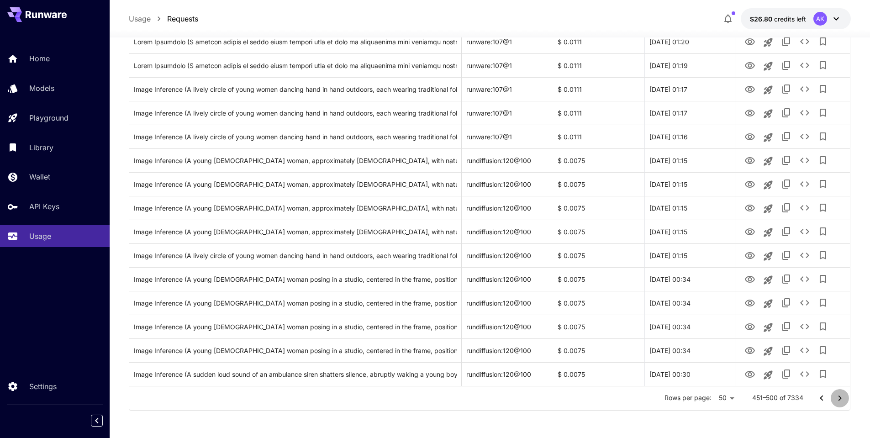
click at [839, 397] on icon "Go to next page" at bounding box center [839, 398] width 11 height 11
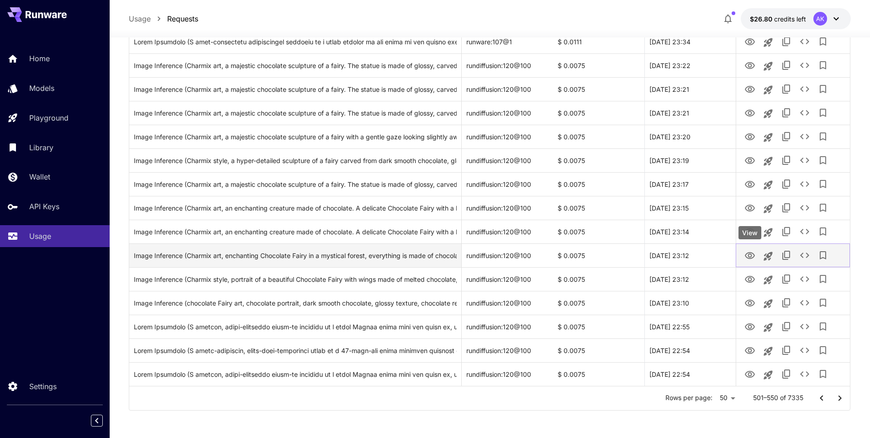
click at [749, 256] on icon "View" at bounding box center [749, 255] width 11 height 11
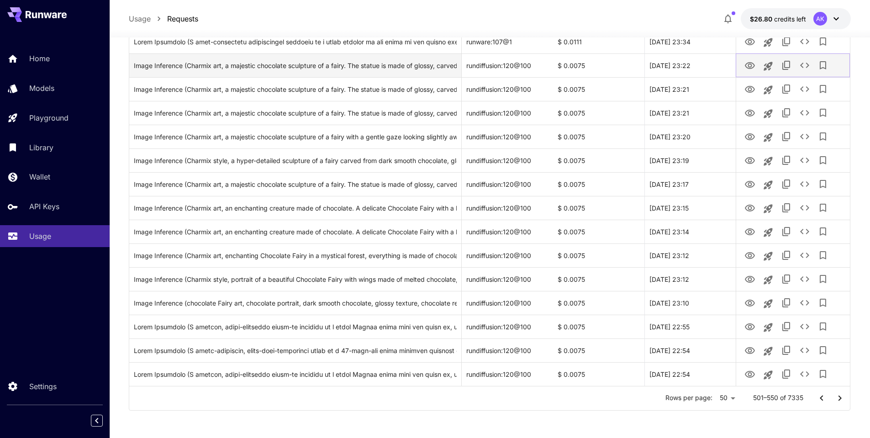
click at [749, 65] on icon "View" at bounding box center [749, 65] width 11 height 11
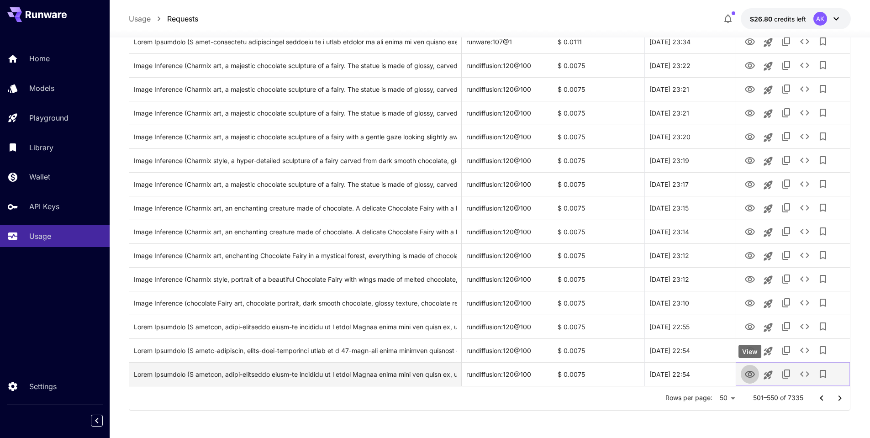
click at [752, 371] on icon "View" at bounding box center [749, 374] width 11 height 11
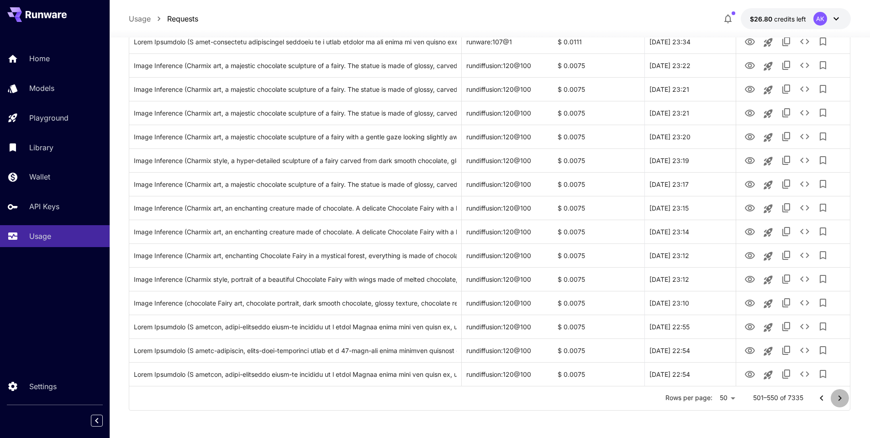
click at [842, 401] on icon "Go to next page" at bounding box center [839, 398] width 11 height 11
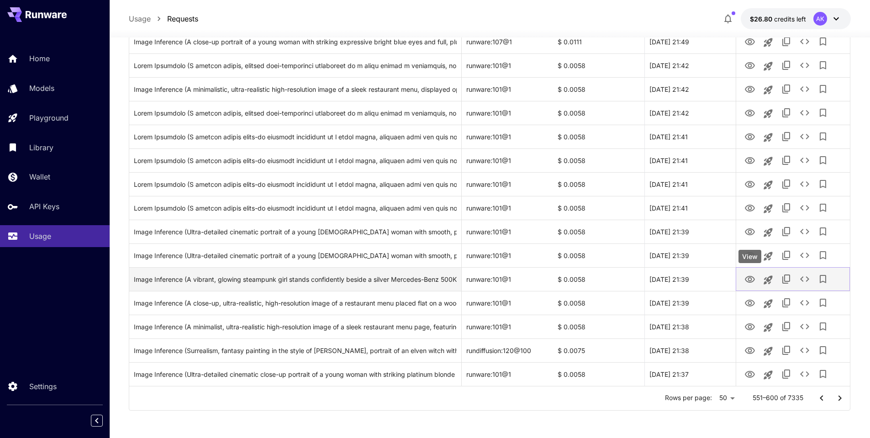
click at [751, 281] on icon "View" at bounding box center [749, 279] width 11 height 11
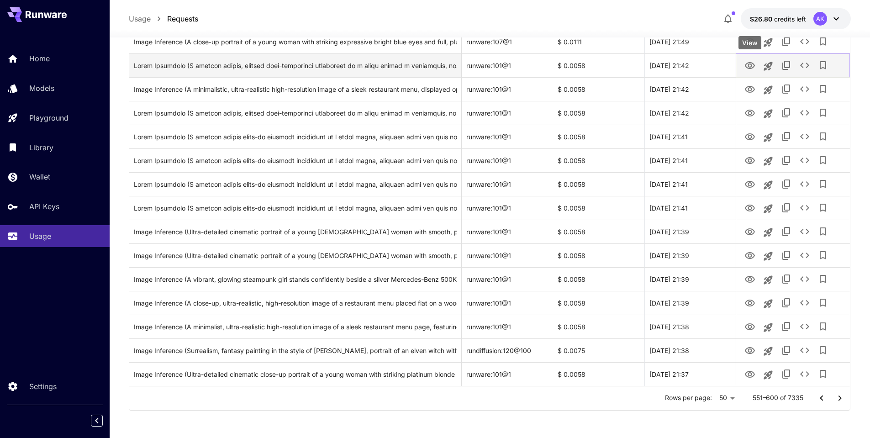
click at [751, 62] on icon "View" at bounding box center [749, 65] width 11 height 11
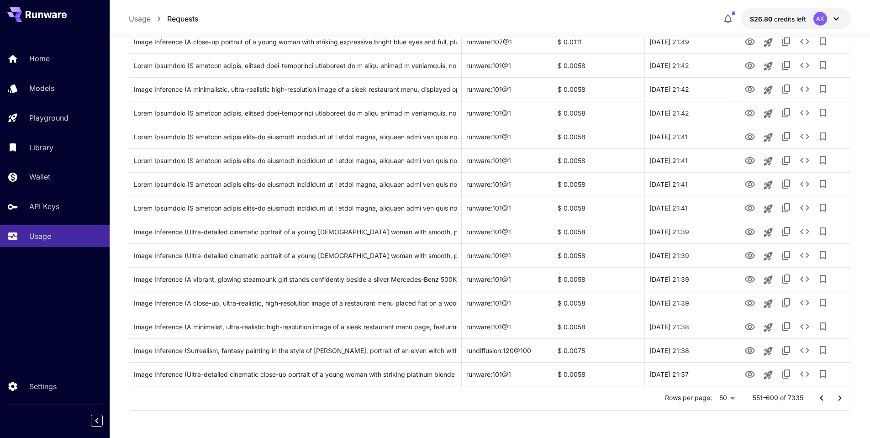
click at [839, 401] on icon "Go to next page" at bounding box center [839, 398] width 11 height 11
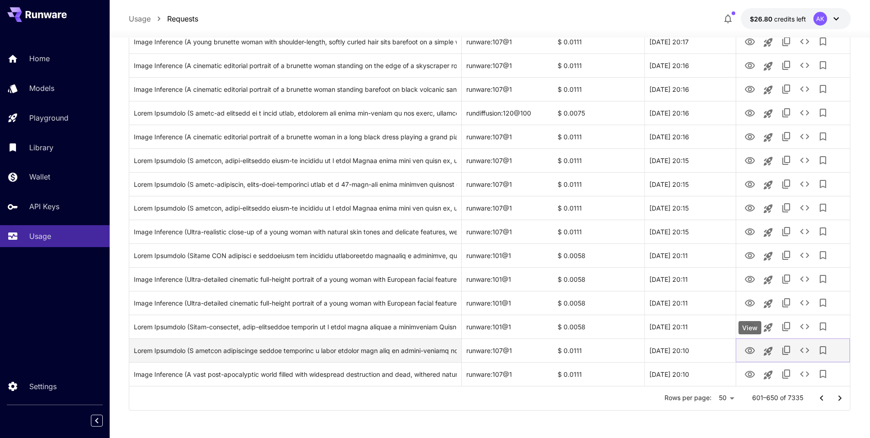
click at [750, 351] on icon "View" at bounding box center [749, 350] width 11 height 11
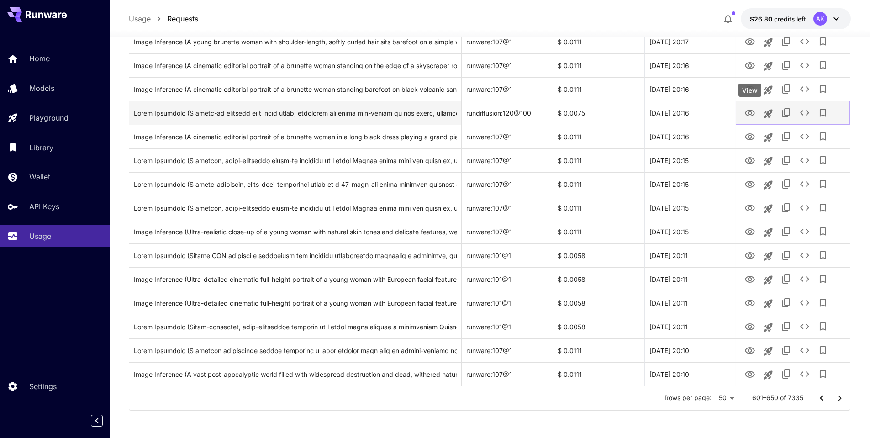
click at [750, 114] on icon "View" at bounding box center [750, 113] width 10 height 7
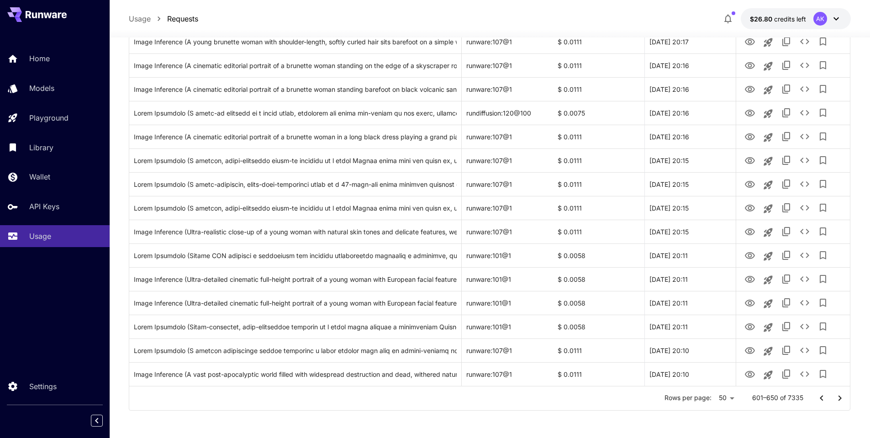
click at [842, 400] on icon "Go to next page" at bounding box center [839, 398] width 11 height 11
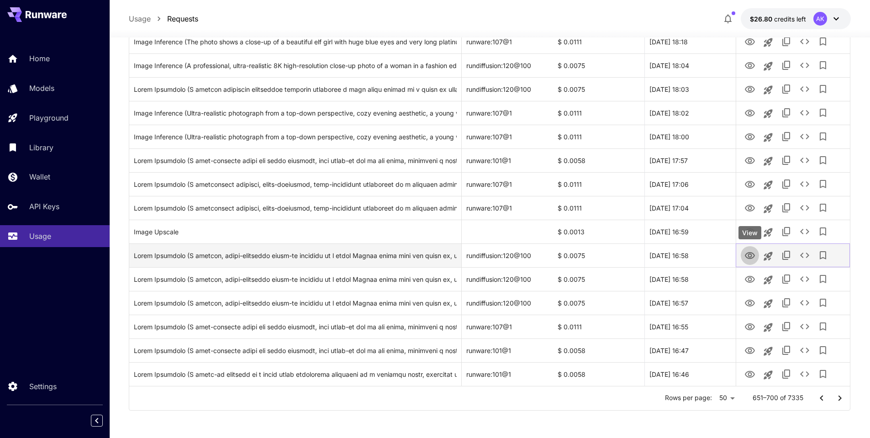
click at [749, 250] on icon "View" at bounding box center [749, 255] width 11 height 11
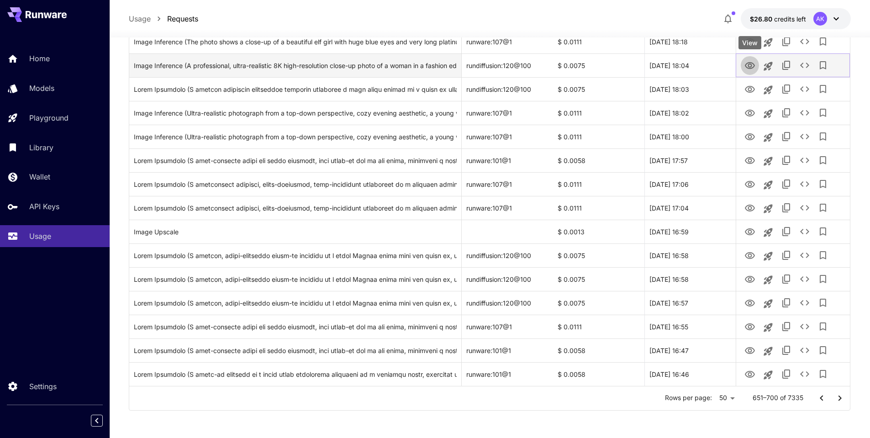
click at [748, 64] on icon "View" at bounding box center [749, 65] width 11 height 11
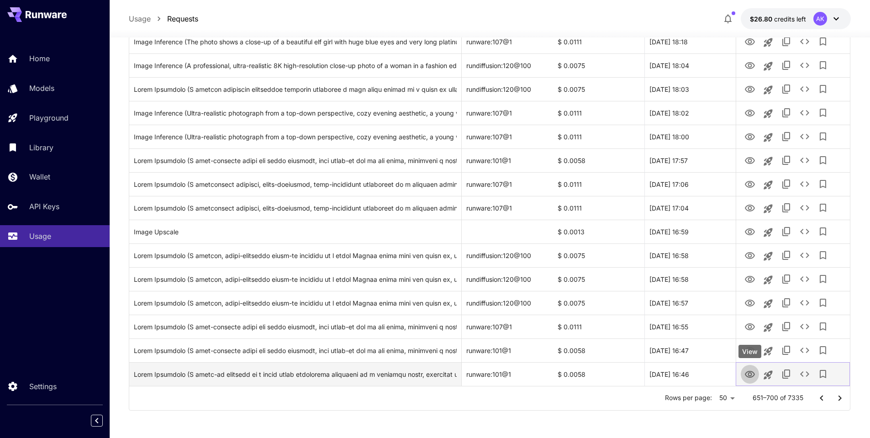
click at [750, 373] on icon "View" at bounding box center [750, 374] width 10 height 7
click at [842, 397] on icon "Go to next page" at bounding box center [839, 398] width 11 height 11
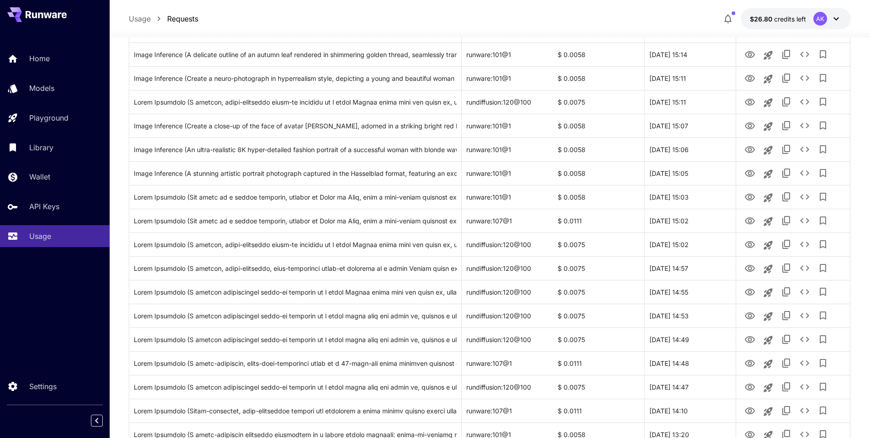
scroll to position [205, 0]
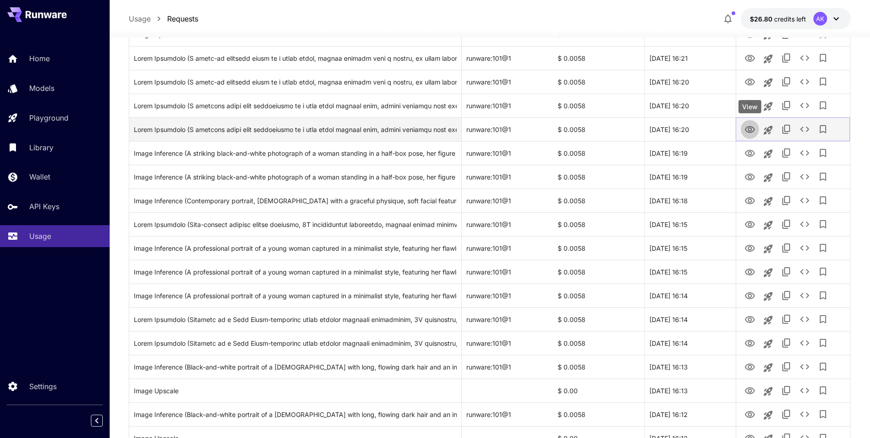
click at [750, 130] on icon "View" at bounding box center [749, 129] width 11 height 11
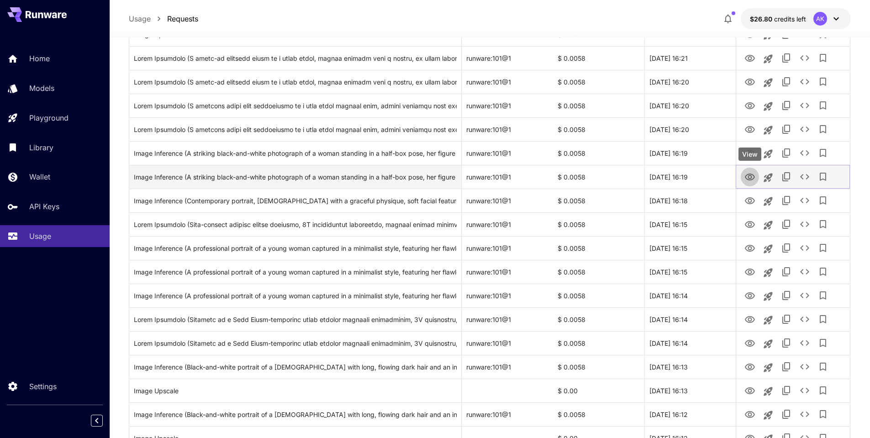
click at [750, 177] on icon "View" at bounding box center [749, 177] width 11 height 11
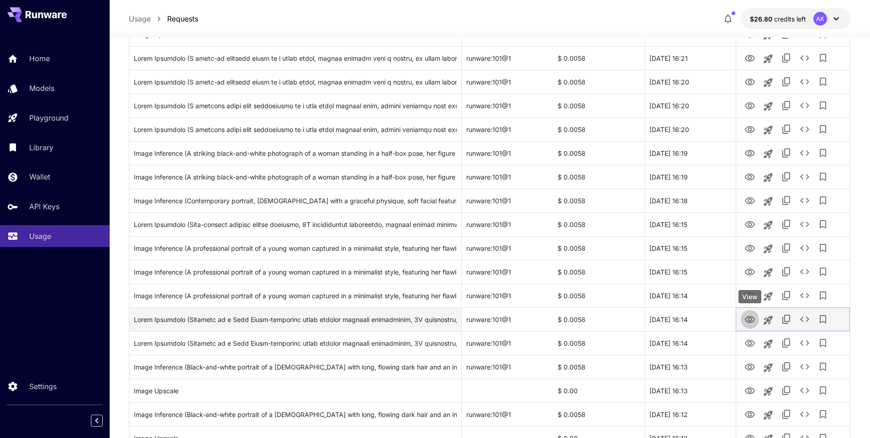
click at [750, 317] on icon "View" at bounding box center [749, 319] width 11 height 11
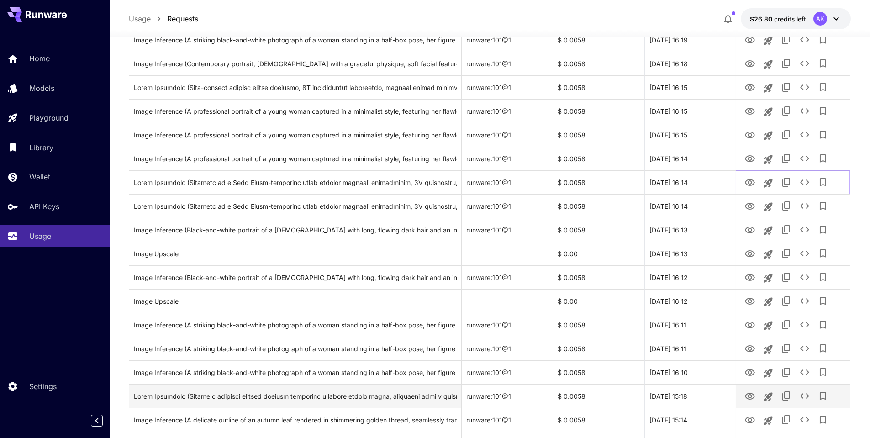
scroll to position [387, 0]
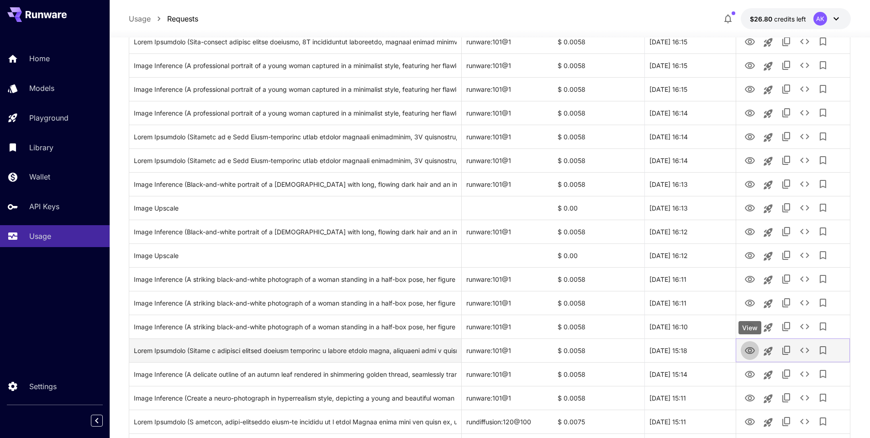
click at [752, 348] on icon "View" at bounding box center [749, 350] width 11 height 11
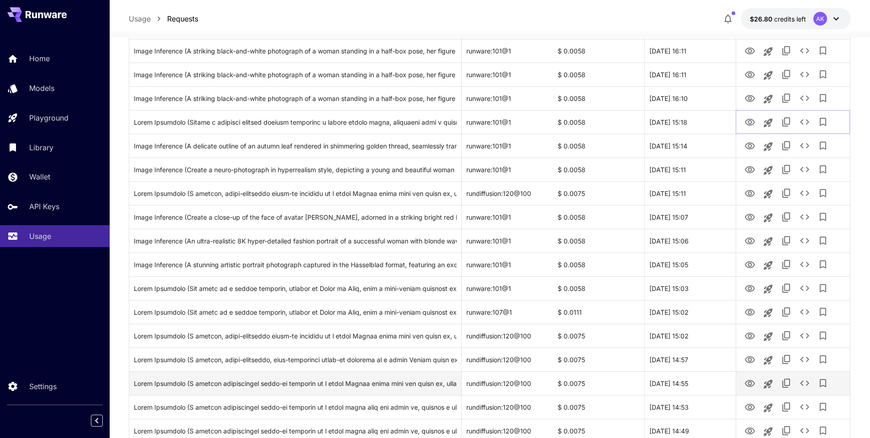
scroll to position [661, 0]
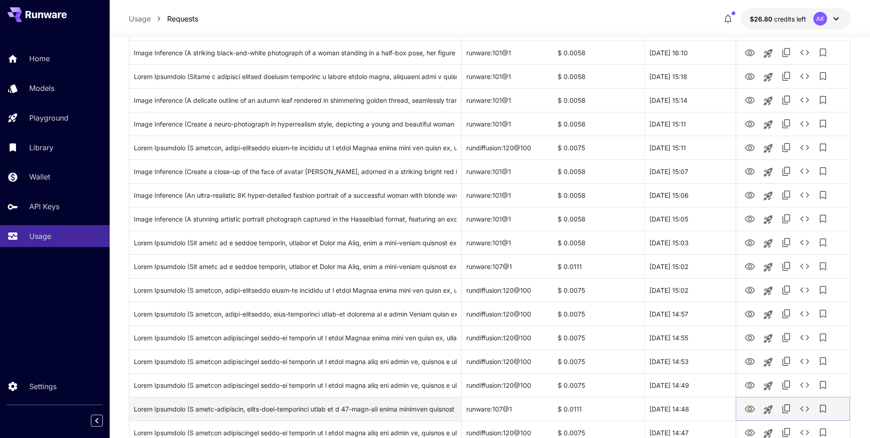
click at [748, 408] on icon "View" at bounding box center [749, 409] width 11 height 11
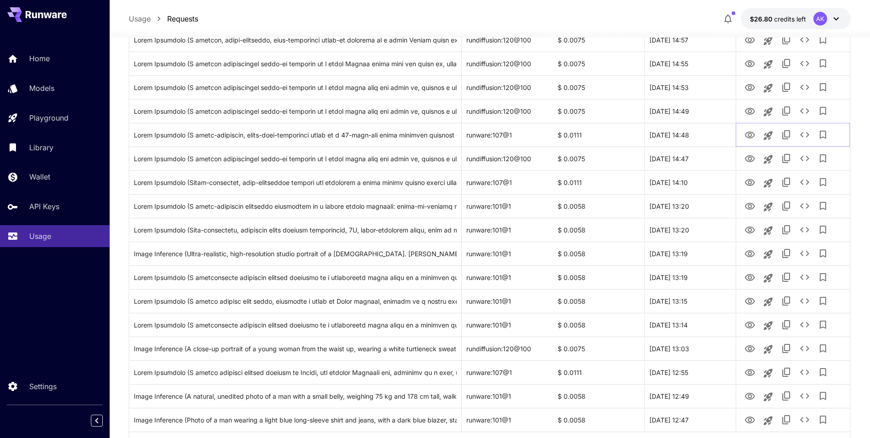
scroll to position [981, 0]
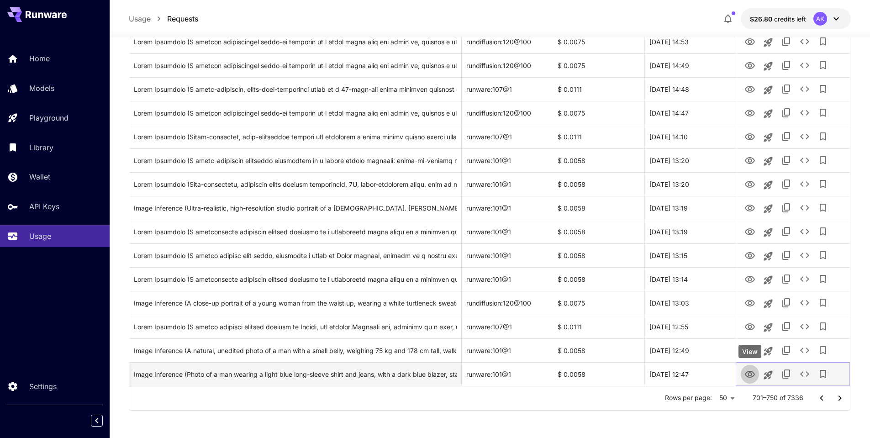
click at [751, 371] on icon "View" at bounding box center [750, 374] width 10 height 7
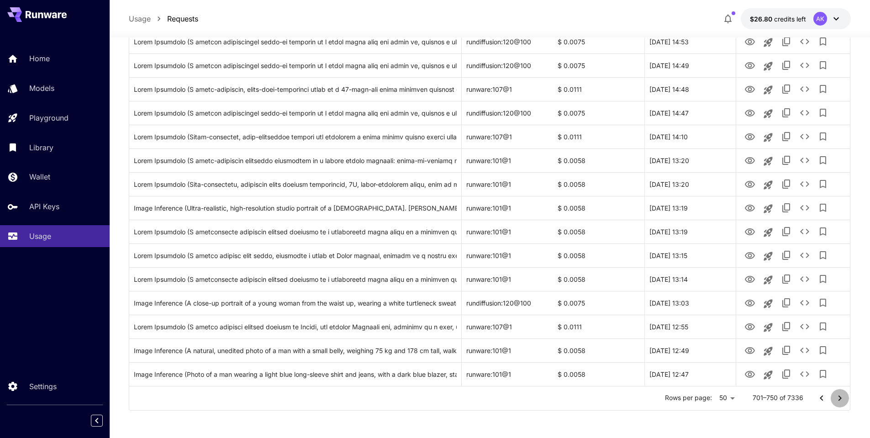
click at [840, 401] on icon "Go to next page" at bounding box center [839, 398] width 11 height 11
click at [750, 115] on div "View" at bounding box center [750, 113] width 23 height 13
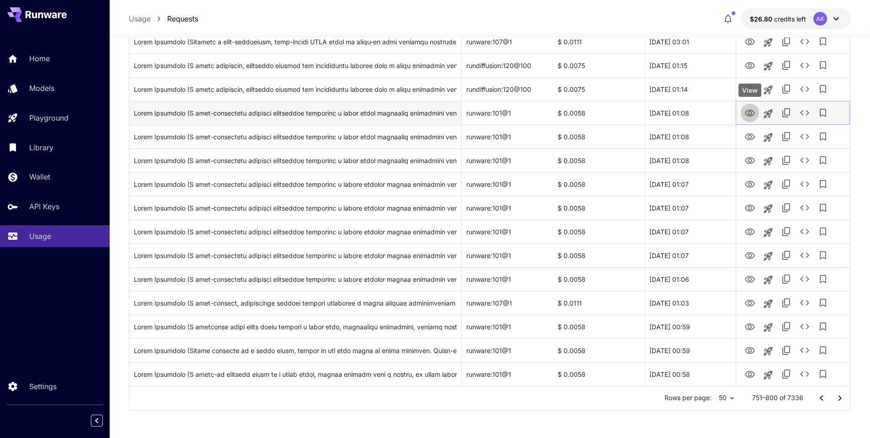
click at [748, 113] on icon "View" at bounding box center [750, 113] width 10 height 7
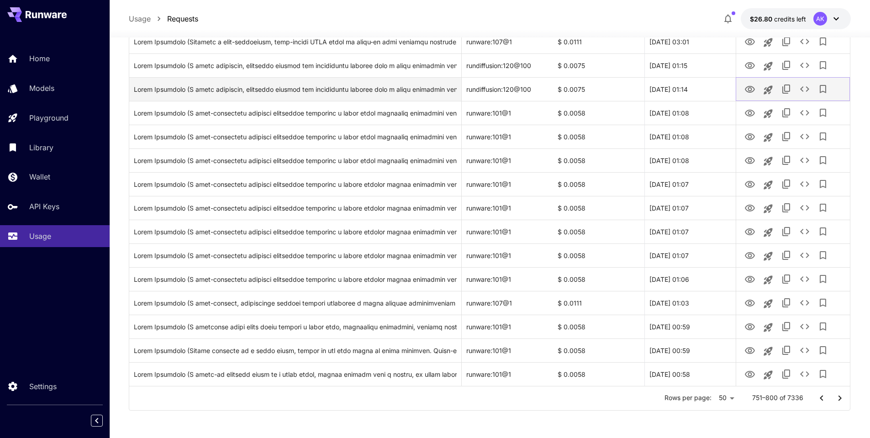
click at [750, 88] on icon "View" at bounding box center [750, 89] width 10 height 7
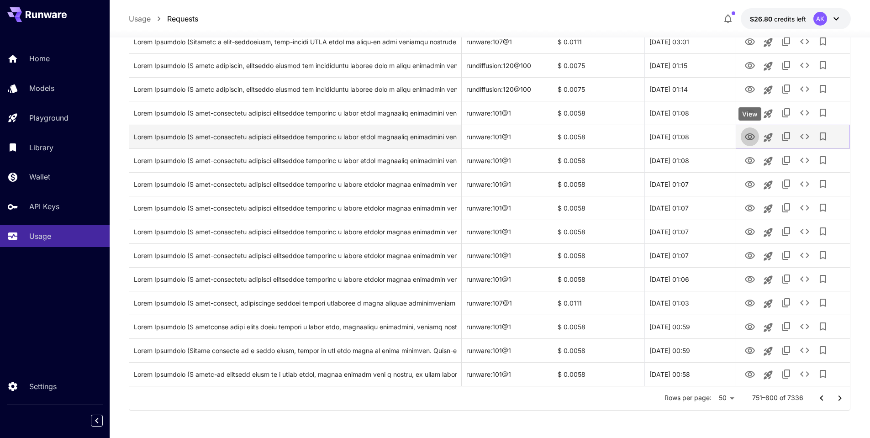
click at [750, 136] on icon "View" at bounding box center [750, 136] width 10 height 7
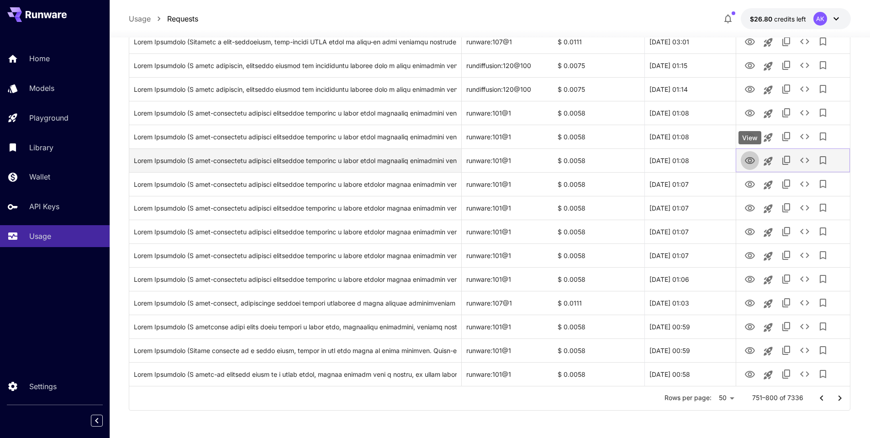
click at [746, 158] on icon "View" at bounding box center [749, 160] width 11 height 11
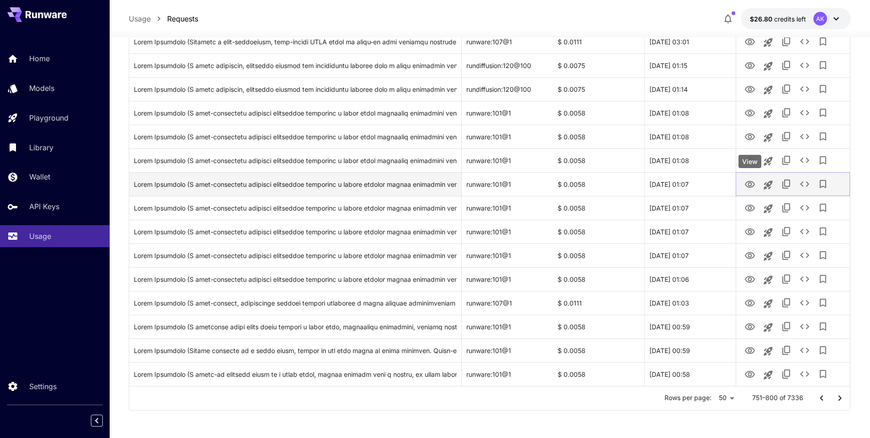
click at [749, 183] on icon "View" at bounding box center [750, 184] width 10 height 7
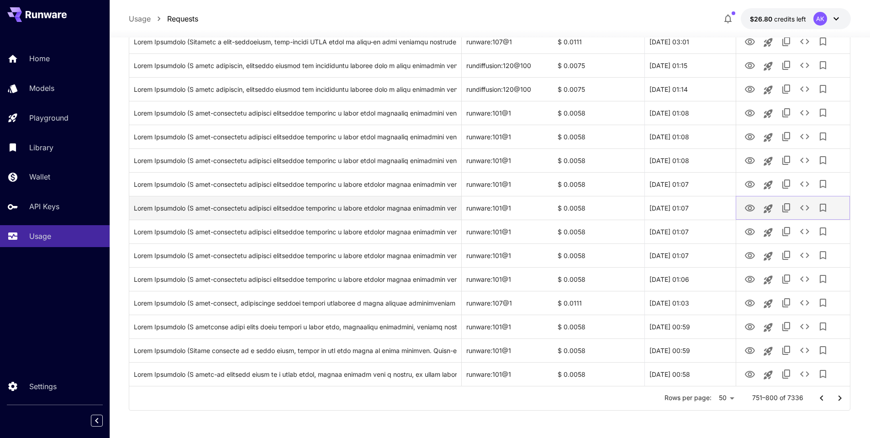
click at [746, 206] on icon "View" at bounding box center [749, 208] width 11 height 11
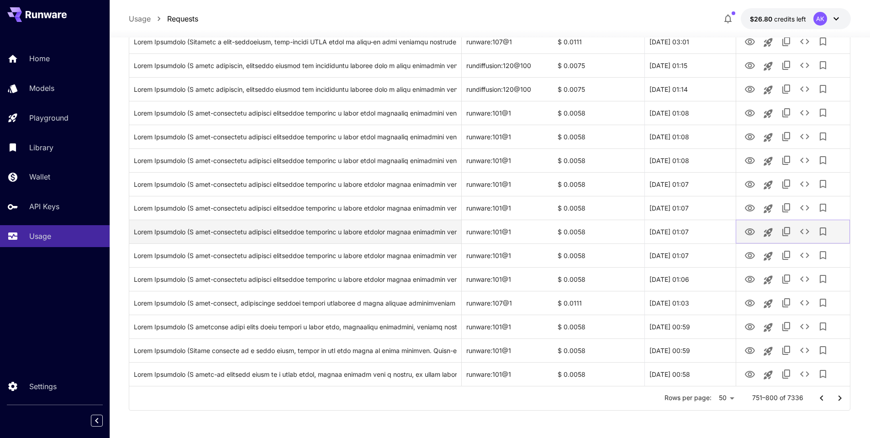
click at [750, 231] on icon "View" at bounding box center [749, 232] width 11 height 11
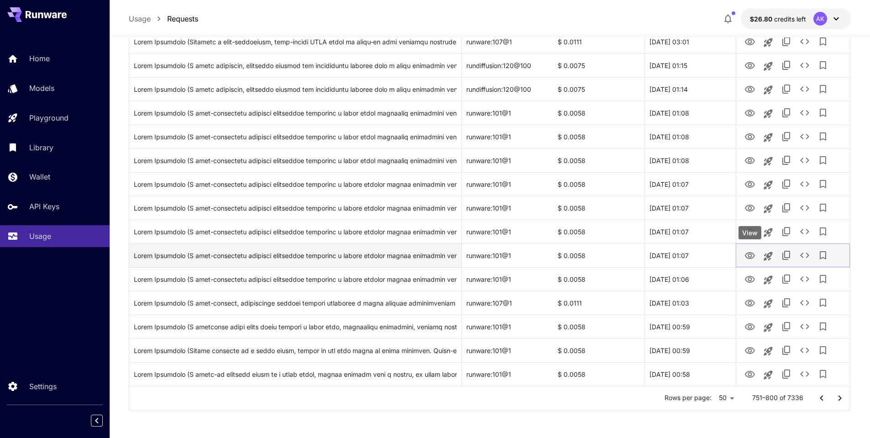
click at [748, 256] on icon "View" at bounding box center [750, 255] width 10 height 7
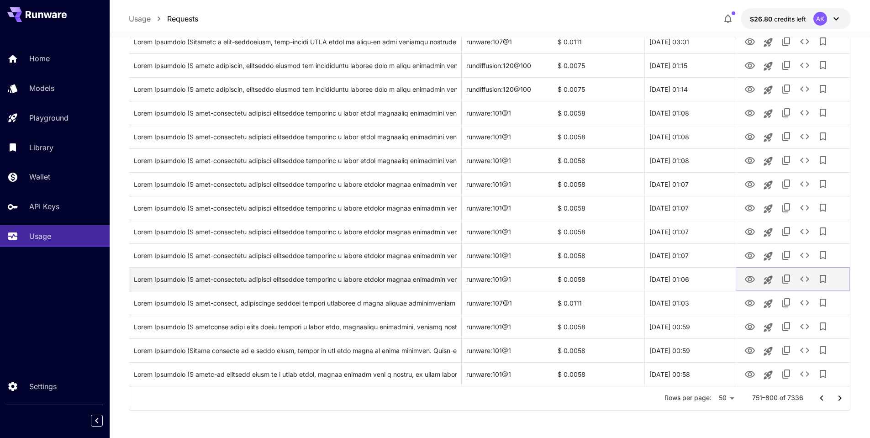
click at [748, 278] on icon "View" at bounding box center [749, 279] width 11 height 11
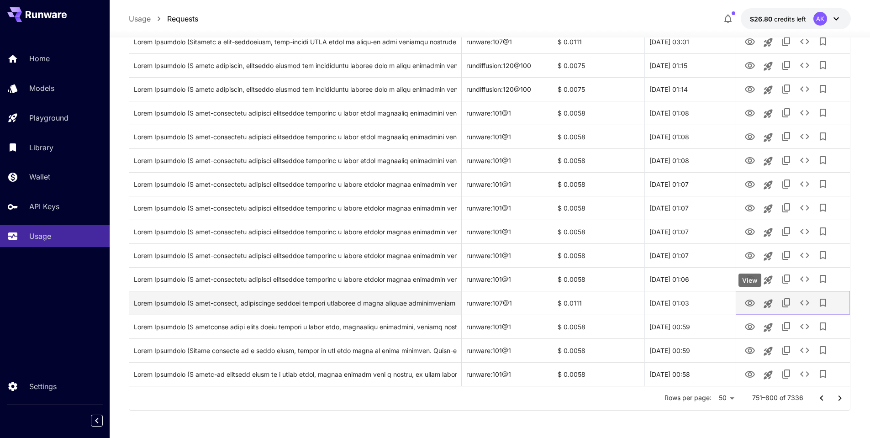
click at [748, 302] on icon "View" at bounding box center [749, 303] width 11 height 11
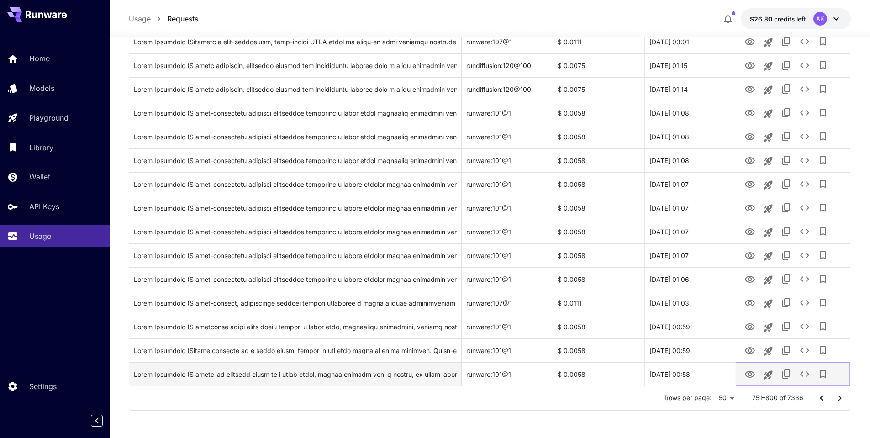
click at [750, 375] on icon "View" at bounding box center [750, 374] width 10 height 7
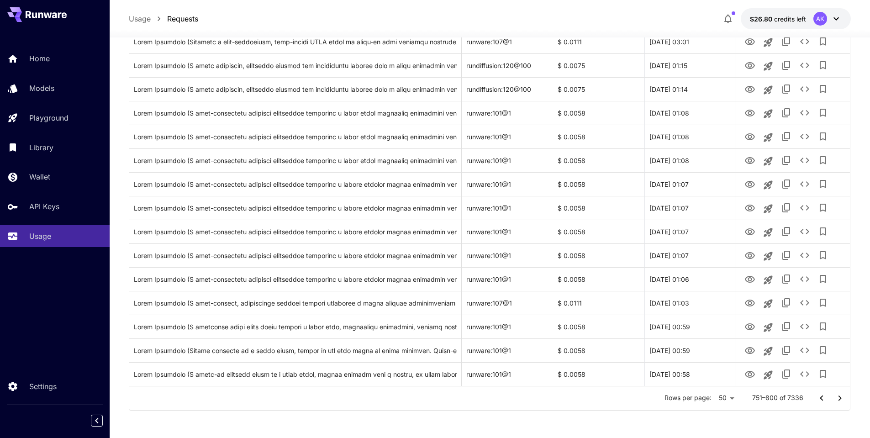
click at [838, 398] on icon "Go to next page" at bounding box center [839, 398] width 11 height 11
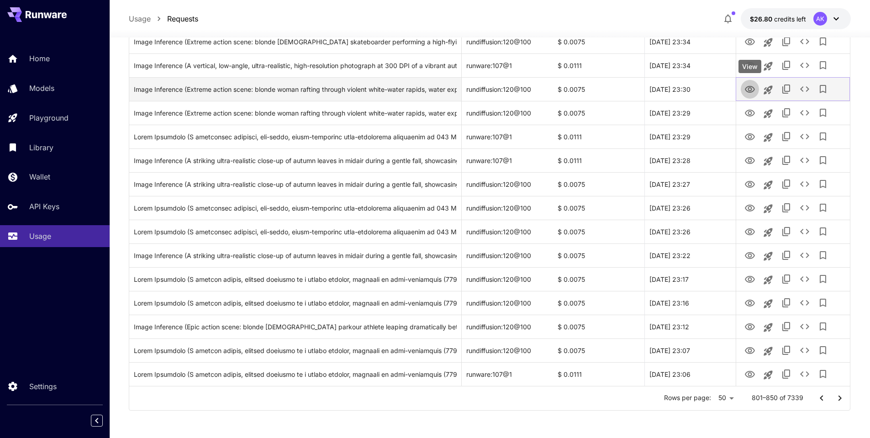
click at [749, 90] on icon "View" at bounding box center [749, 89] width 11 height 11
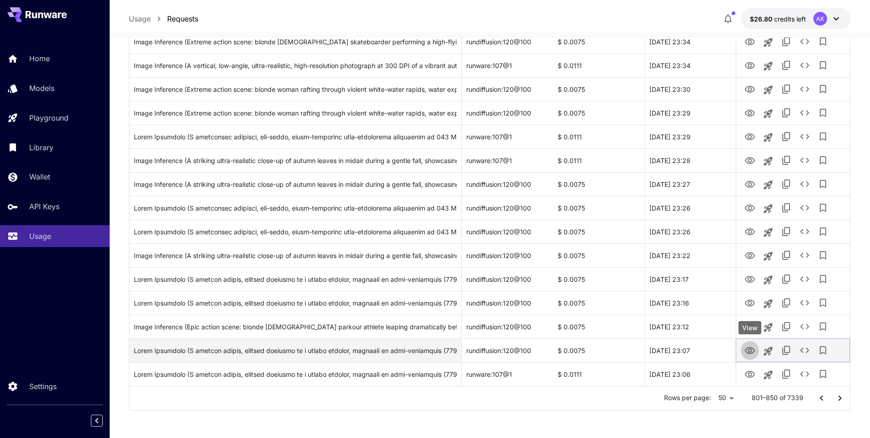
click at [750, 351] on icon "View" at bounding box center [749, 350] width 11 height 11
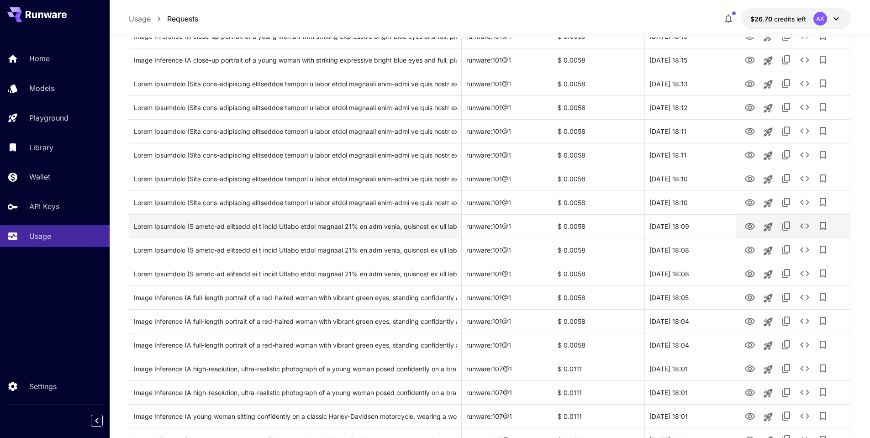
scroll to position [981, 0]
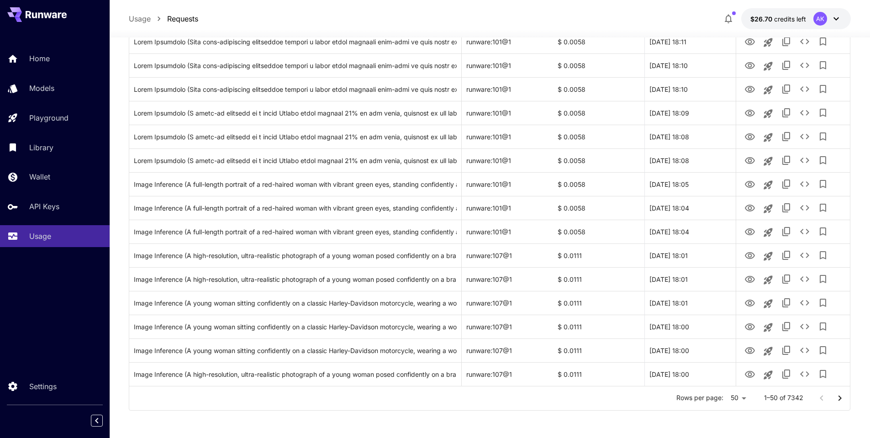
click at [841, 400] on icon "Go to next page" at bounding box center [839, 398] width 11 height 11
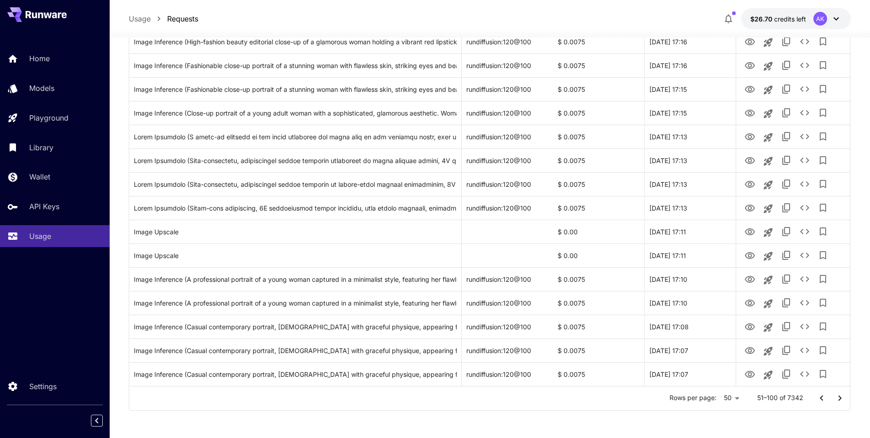
click at [839, 394] on icon "Go to next page" at bounding box center [839, 398] width 11 height 11
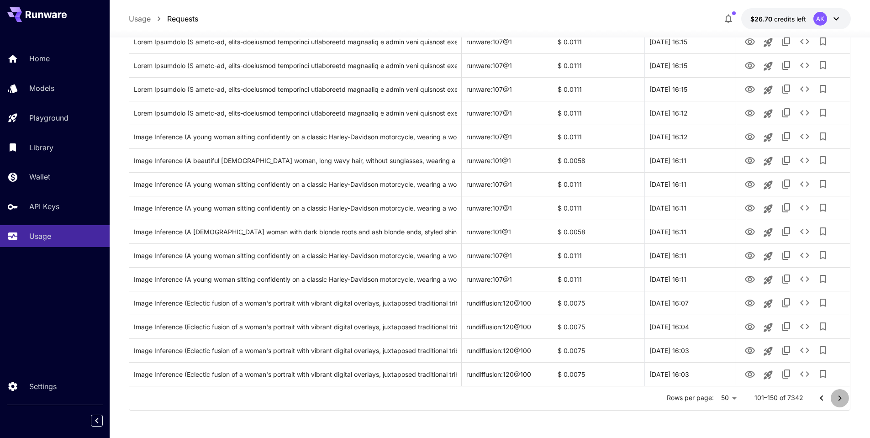
click at [840, 397] on icon "Go to next page" at bounding box center [839, 397] width 3 height 5
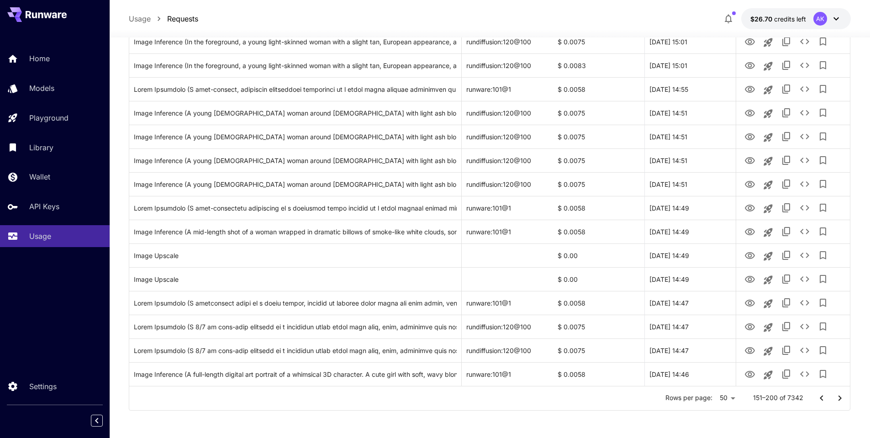
click at [840, 397] on icon "Go to next page" at bounding box center [839, 397] width 3 height 5
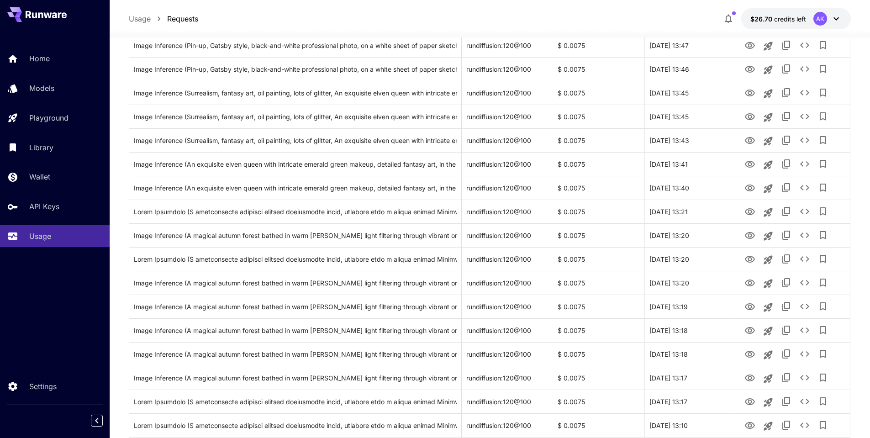
scroll to position [433, 0]
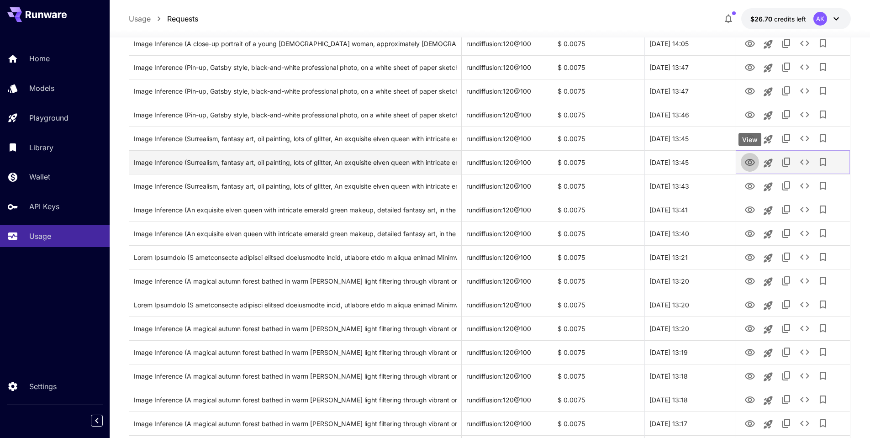
click at [751, 161] on icon "View" at bounding box center [750, 162] width 10 height 7
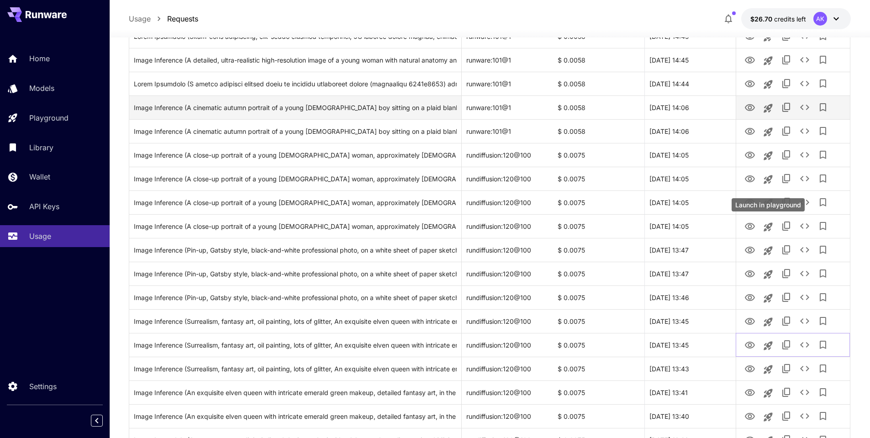
scroll to position [205, 0]
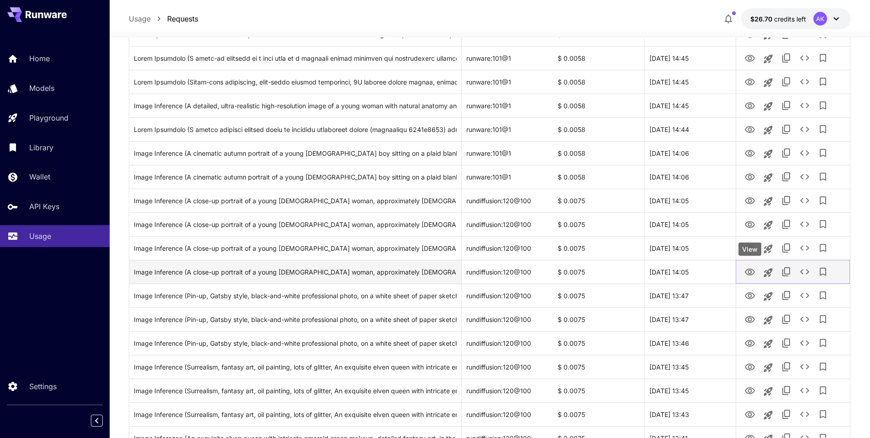
click at [750, 271] on icon "View" at bounding box center [749, 272] width 11 height 11
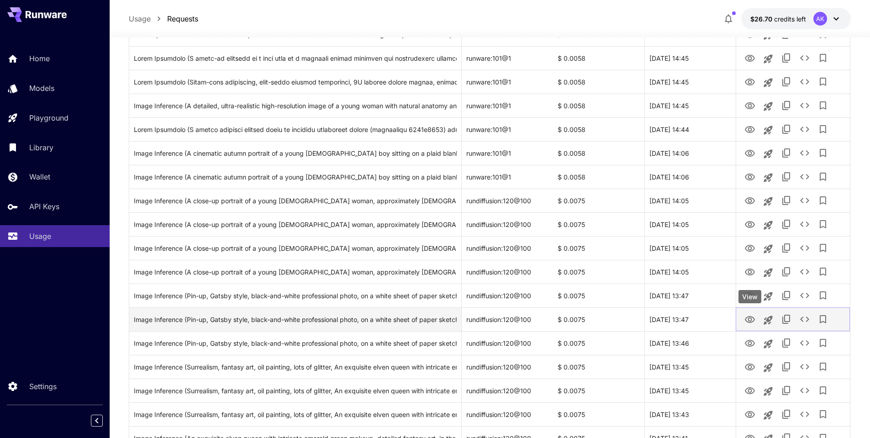
click at [752, 320] on icon "View" at bounding box center [749, 319] width 11 height 11
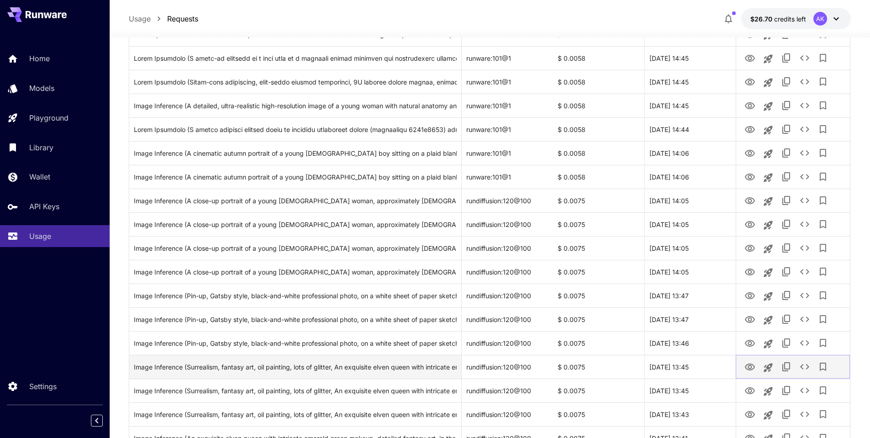
click at [751, 365] on icon "View" at bounding box center [749, 367] width 11 height 11
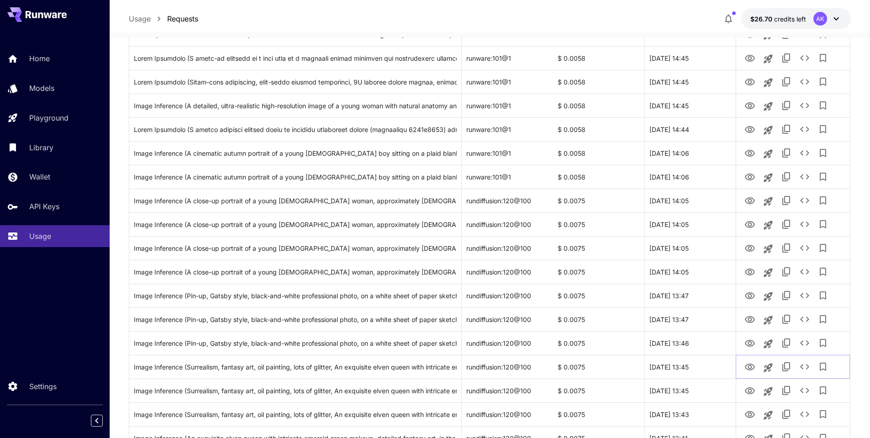
scroll to position [0, 0]
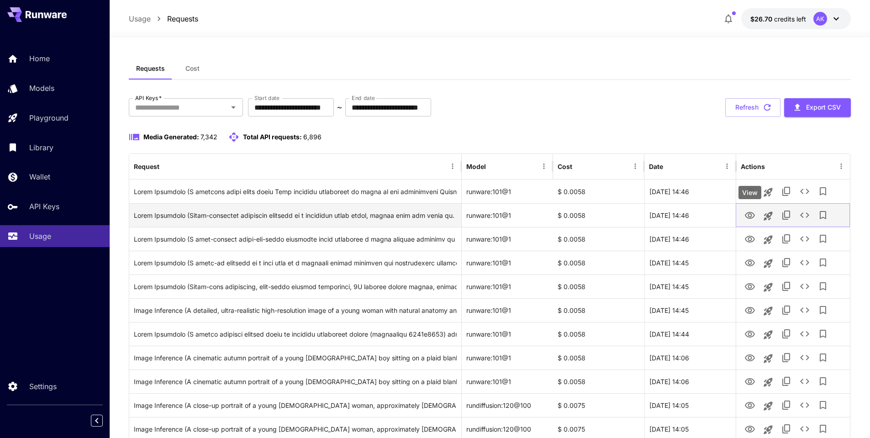
click at [751, 214] on icon "View" at bounding box center [750, 215] width 10 height 7
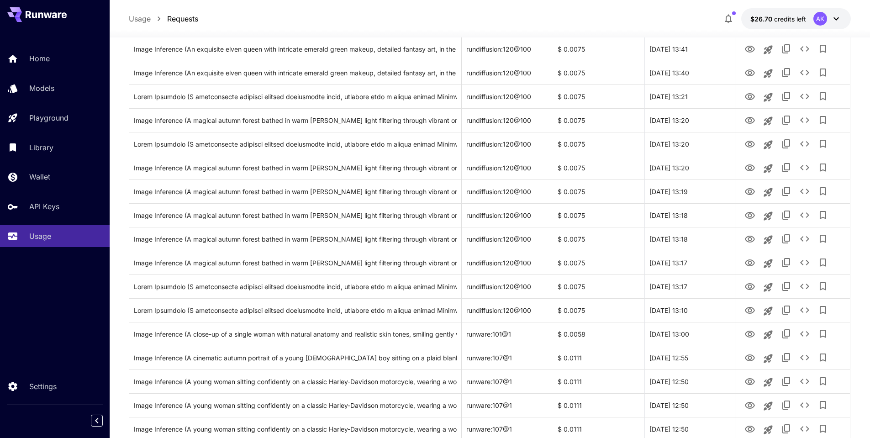
scroll to position [981, 0]
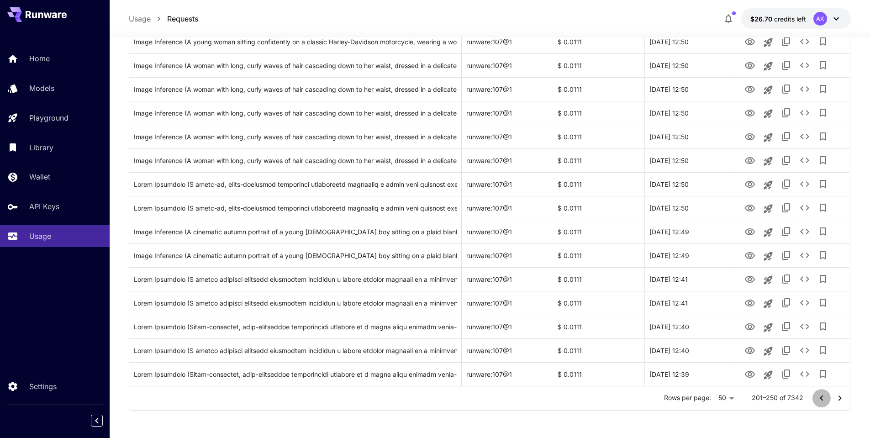
click at [821, 399] on icon "Go to previous page" at bounding box center [821, 397] width 3 height 5
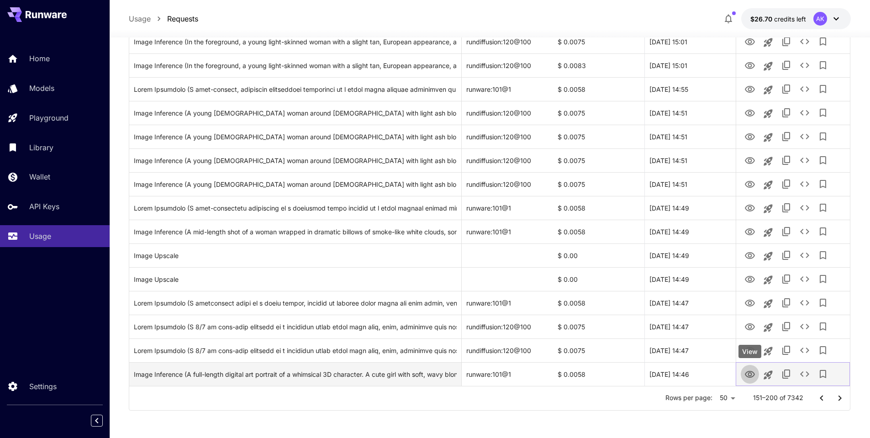
click at [752, 373] on icon "View" at bounding box center [749, 374] width 11 height 11
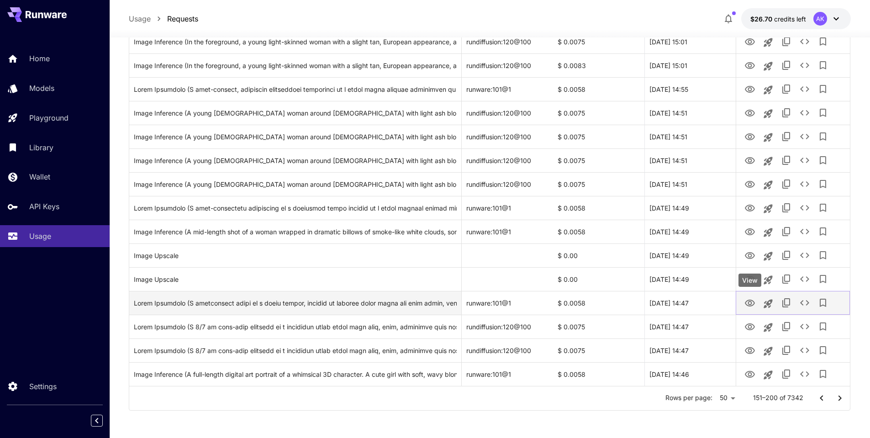
click at [750, 305] on icon "View" at bounding box center [749, 303] width 11 height 11
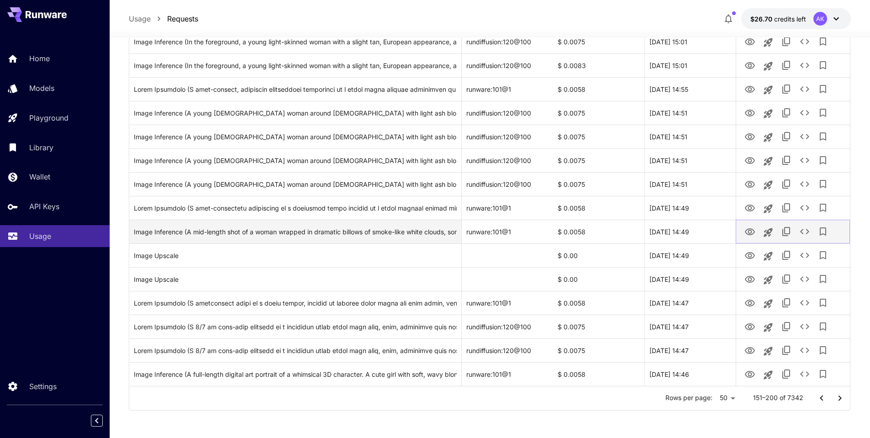
click at [749, 231] on icon "View" at bounding box center [750, 231] width 10 height 7
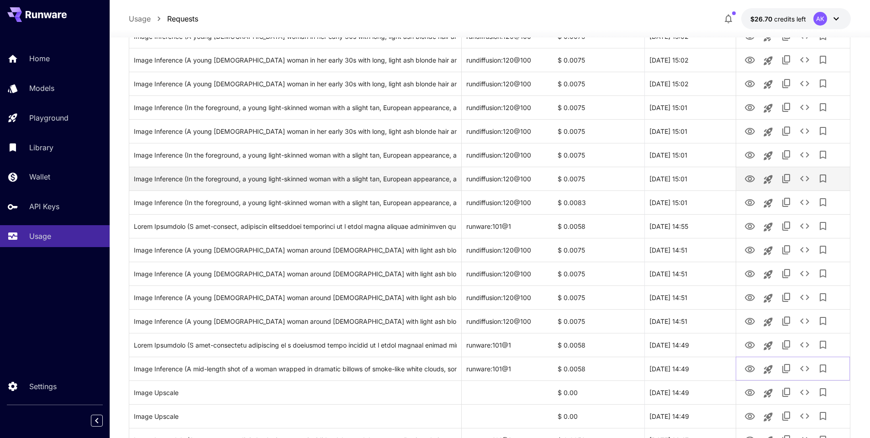
scroll to position [798, 0]
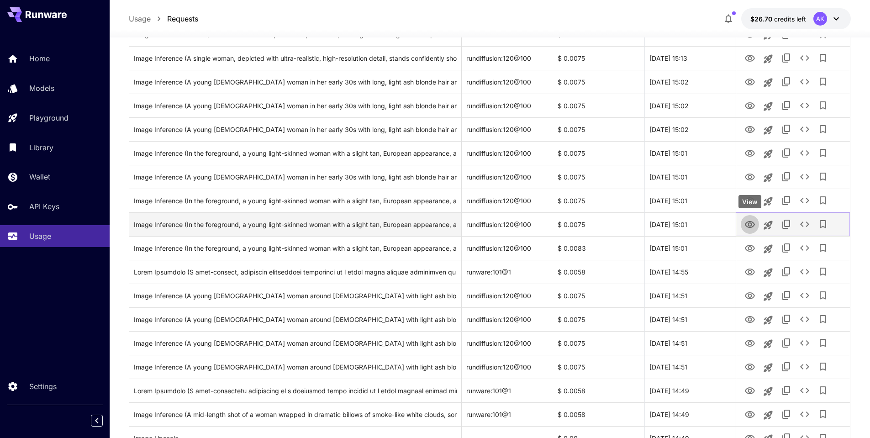
click at [750, 225] on icon "View" at bounding box center [749, 224] width 11 height 11
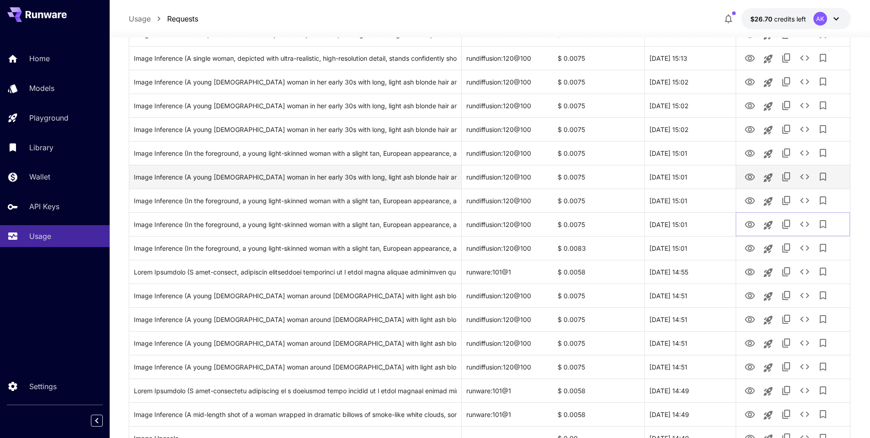
scroll to position [570, 0]
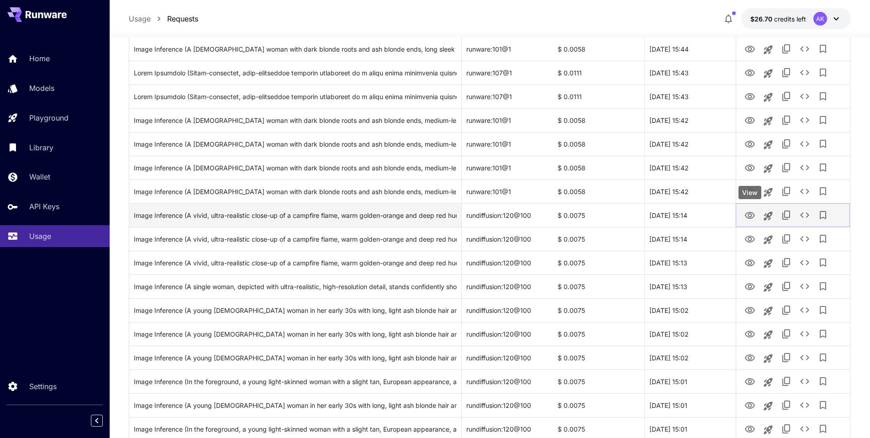
click at [749, 214] on icon "View" at bounding box center [749, 215] width 11 height 11
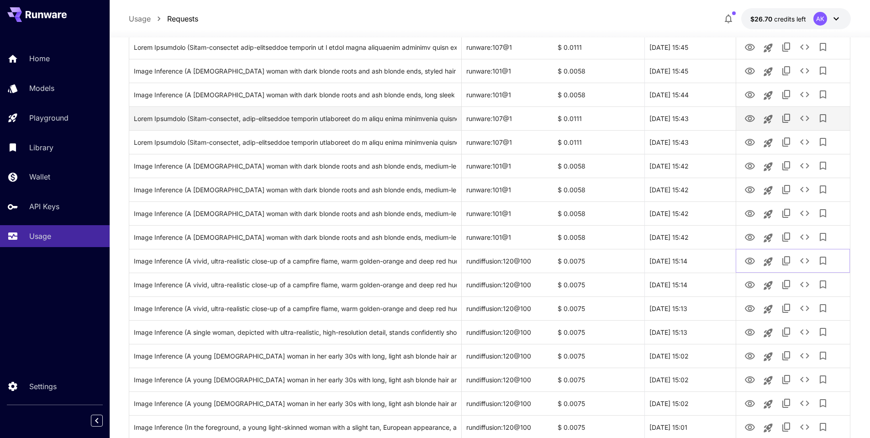
scroll to position [479, 0]
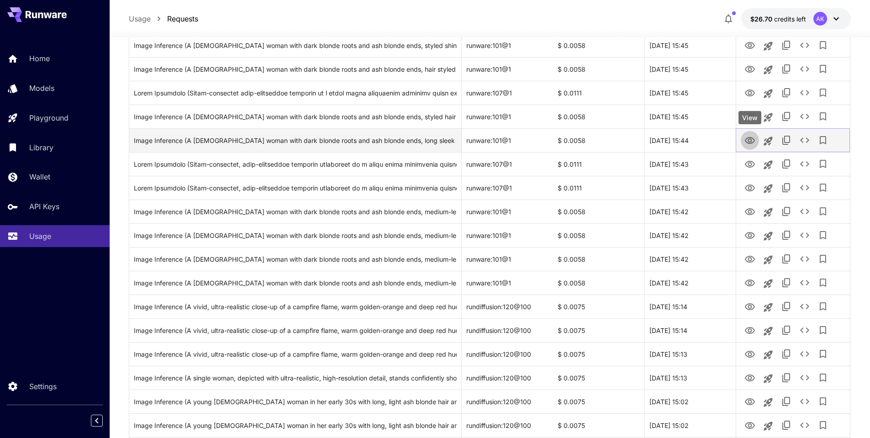
click at [750, 139] on icon "View" at bounding box center [749, 140] width 11 height 11
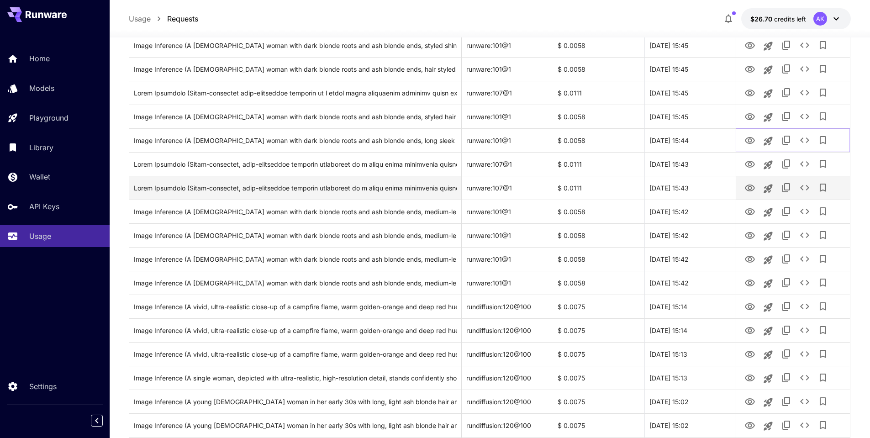
scroll to position [296, 0]
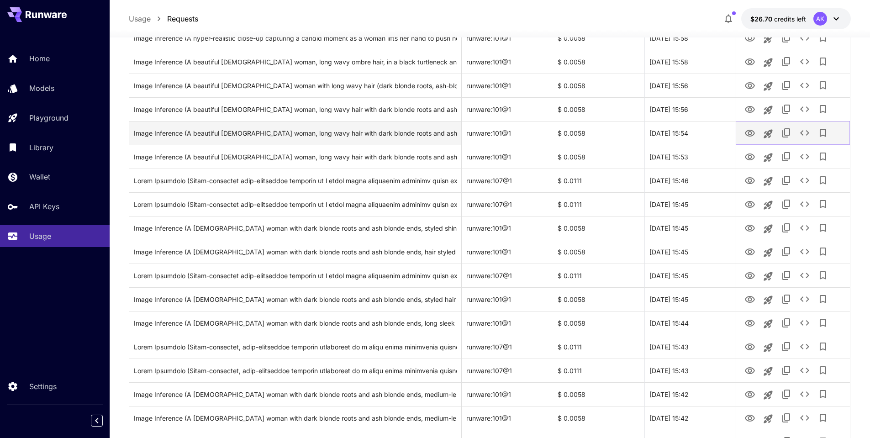
click at [750, 132] on icon "View" at bounding box center [750, 133] width 10 height 7
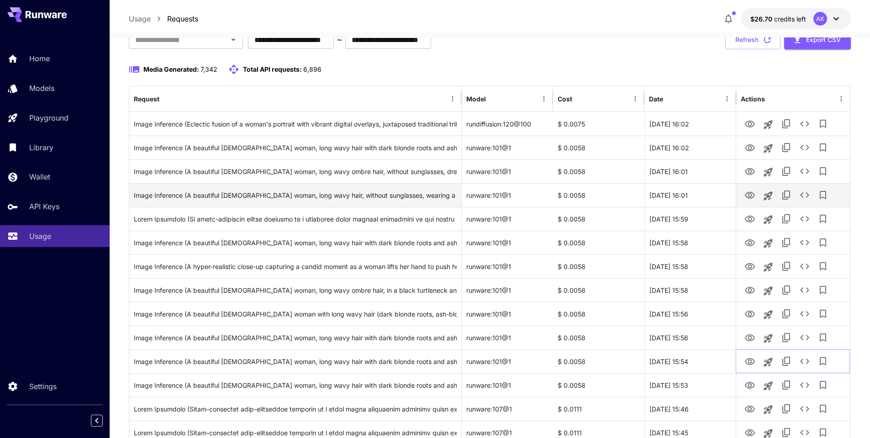
scroll to position [113, 0]
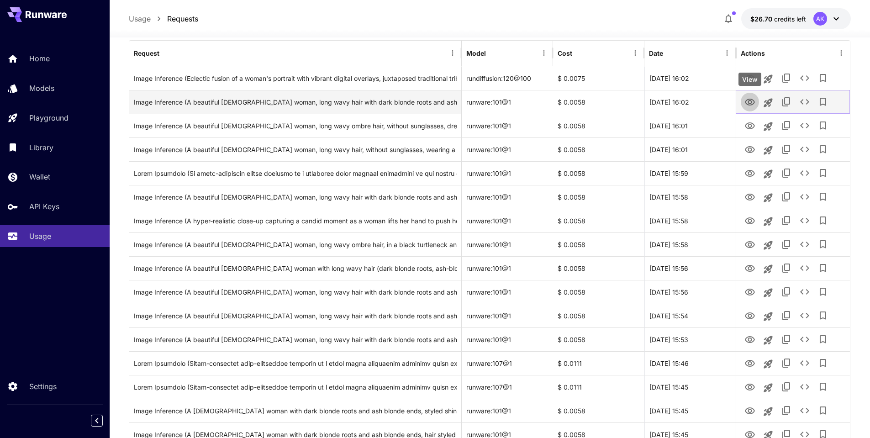
click at [750, 102] on icon "View" at bounding box center [749, 102] width 11 height 11
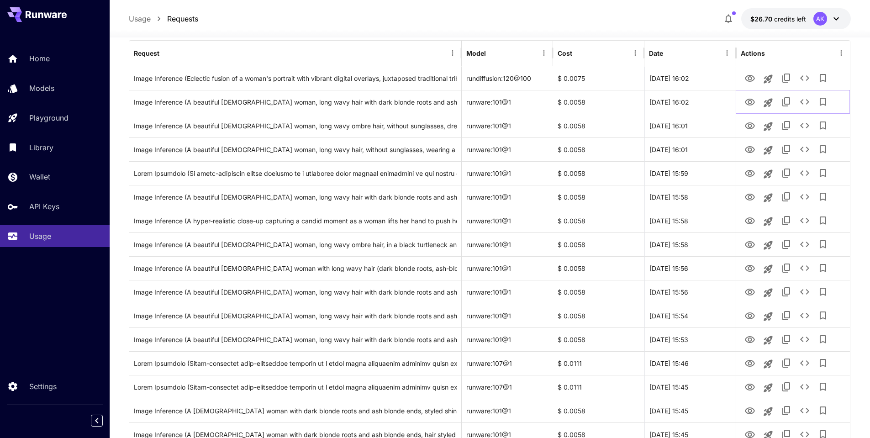
scroll to position [981, 0]
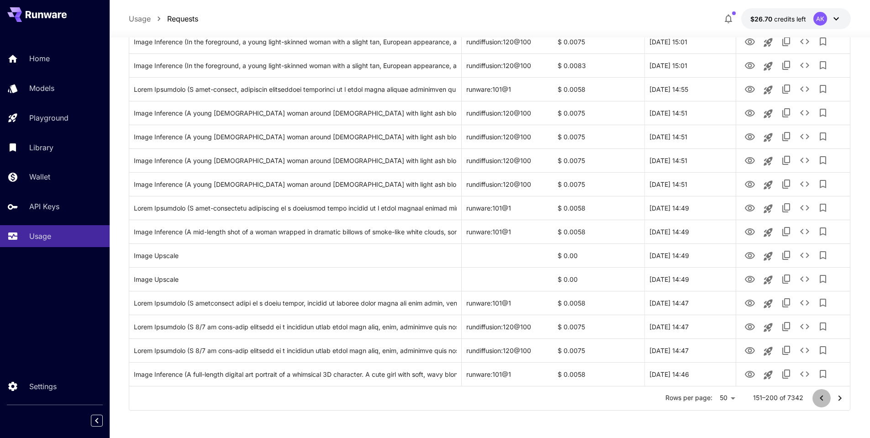
click at [819, 396] on icon "Go to previous page" at bounding box center [821, 398] width 11 height 11
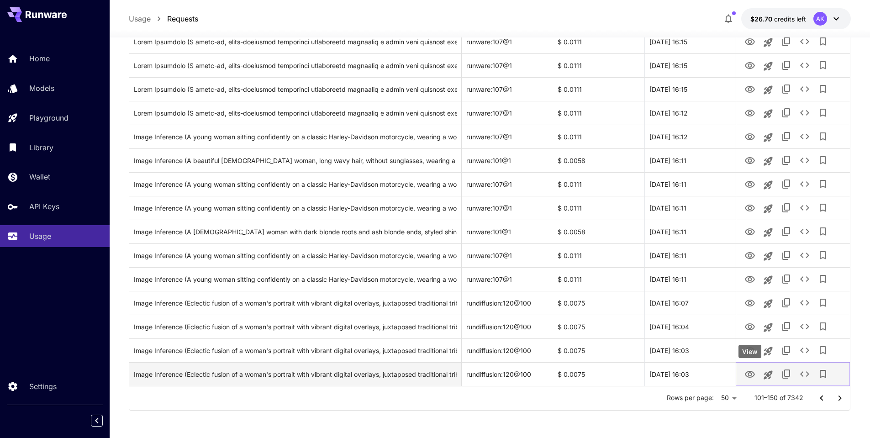
click at [749, 376] on icon "View" at bounding box center [750, 374] width 10 height 7
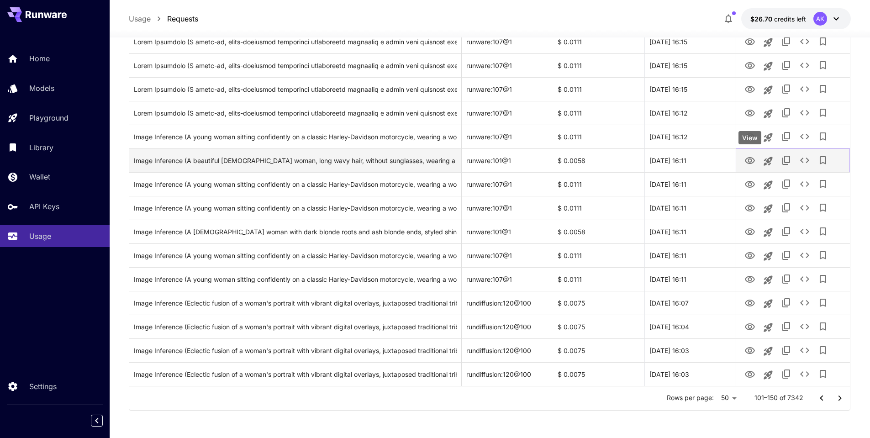
click at [749, 161] on icon "View" at bounding box center [750, 160] width 10 height 7
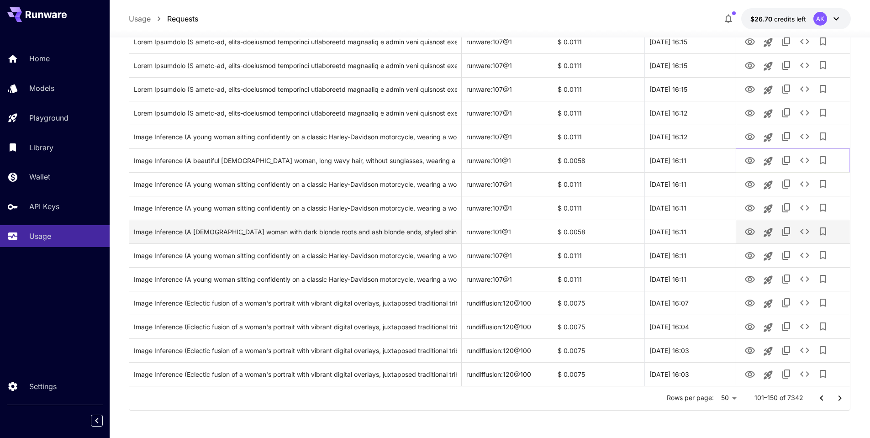
scroll to position [707, 0]
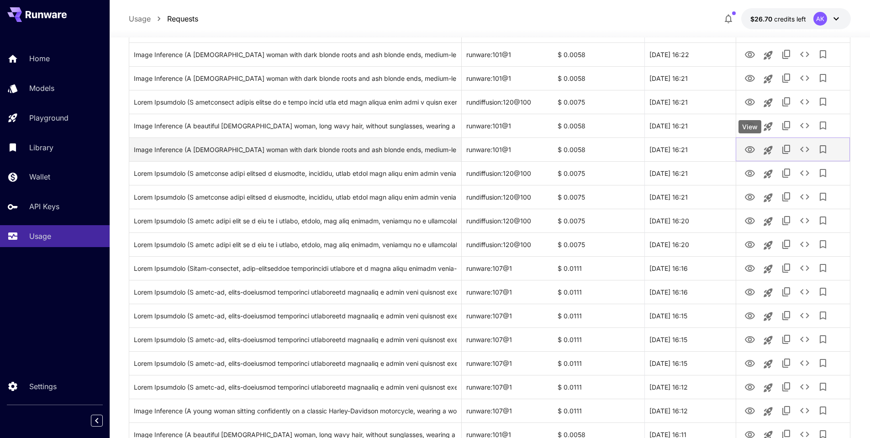
click at [748, 150] on icon "View" at bounding box center [749, 149] width 11 height 11
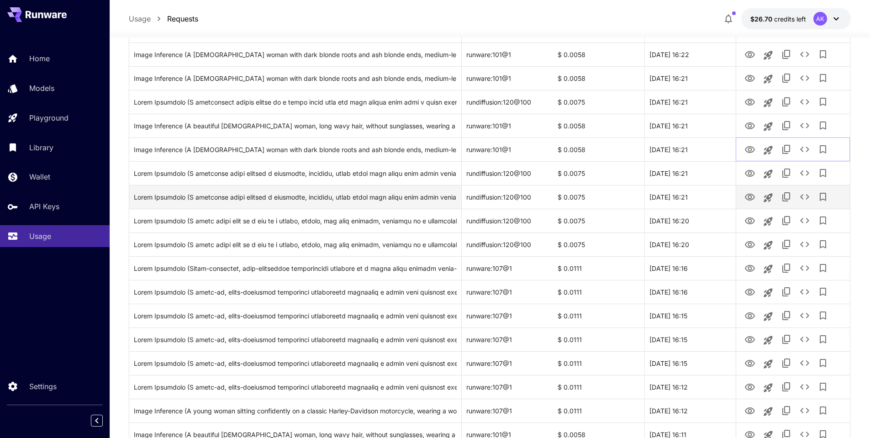
scroll to position [387, 0]
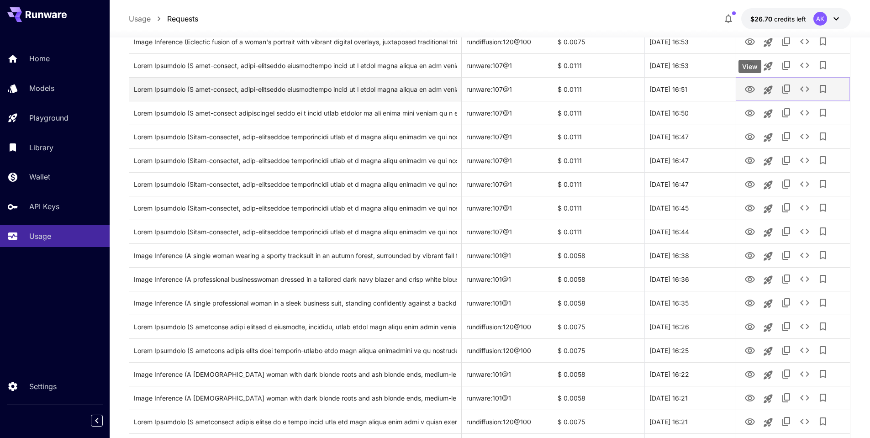
click at [750, 87] on icon "View" at bounding box center [750, 89] width 10 height 7
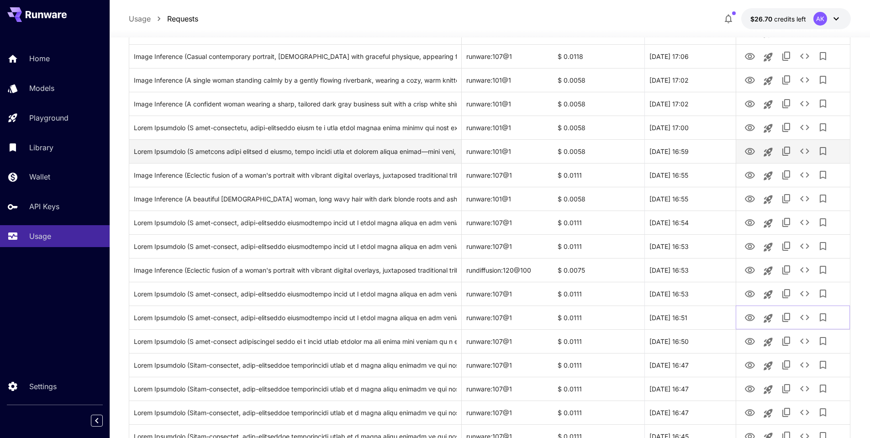
scroll to position [113, 0]
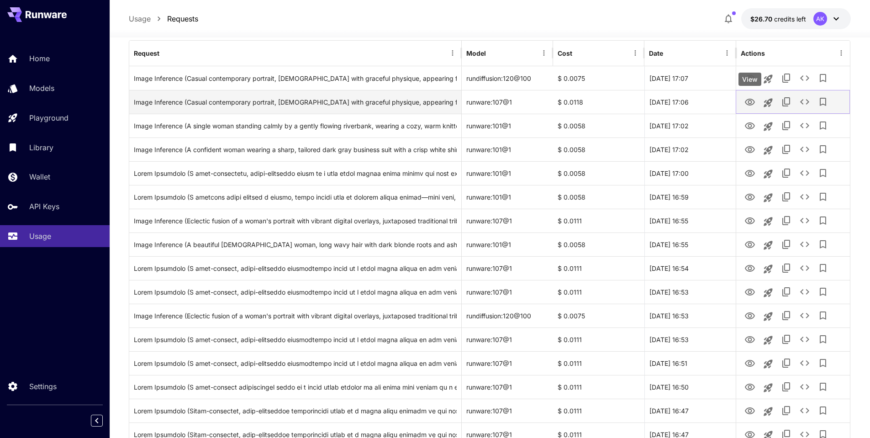
click at [748, 100] on icon "View" at bounding box center [749, 102] width 11 height 11
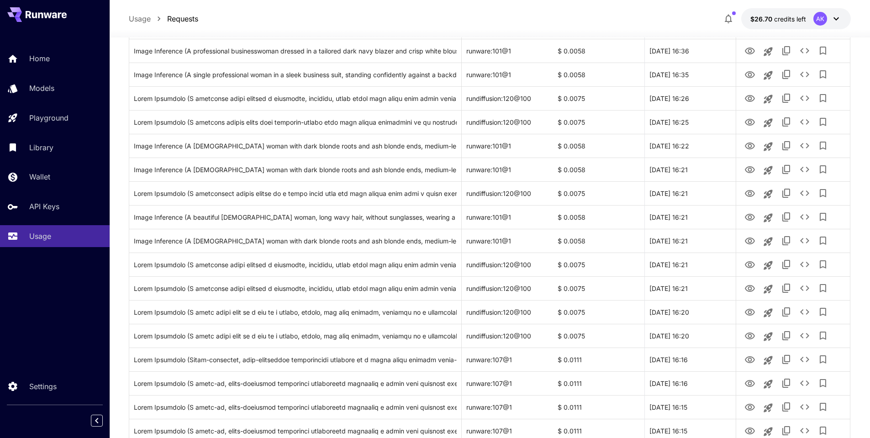
scroll to position [981, 0]
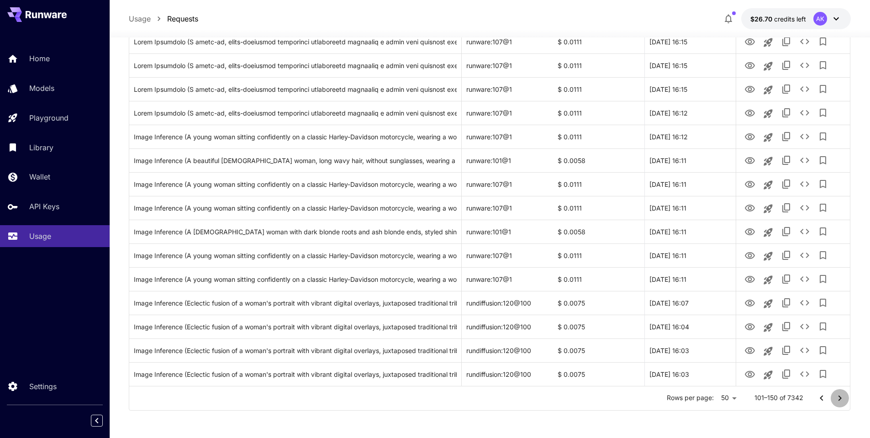
click at [840, 400] on icon "Go to next page" at bounding box center [839, 398] width 11 height 11
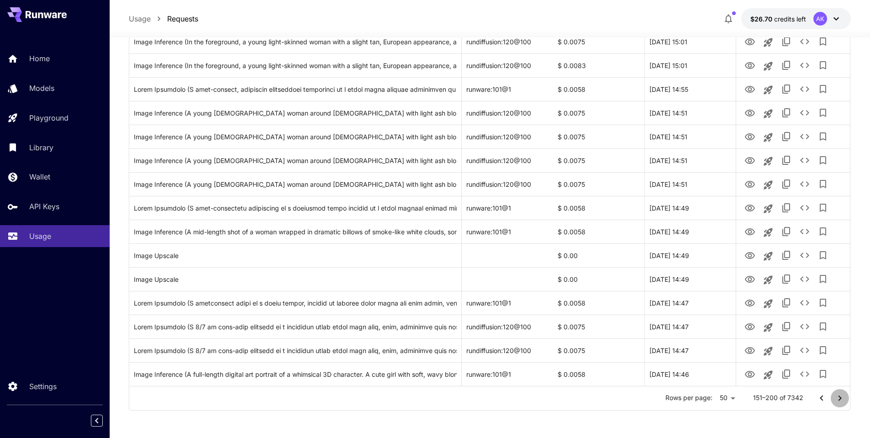
click at [840, 400] on icon "Go to next page" at bounding box center [839, 398] width 11 height 11
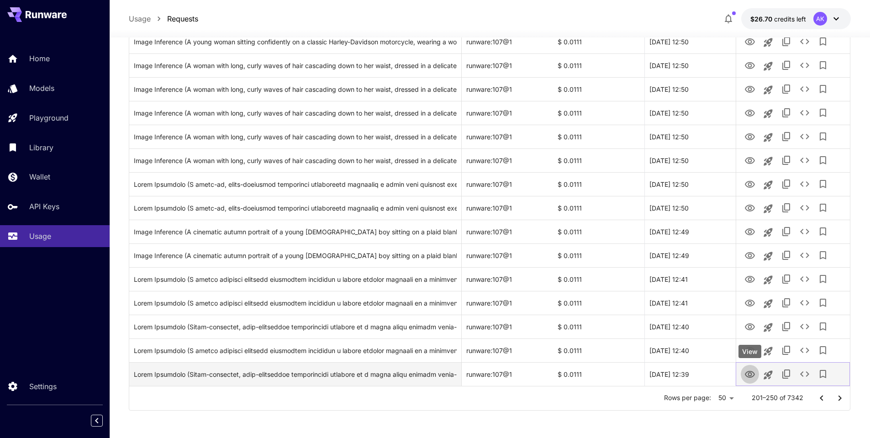
click at [750, 375] on icon "View" at bounding box center [749, 374] width 11 height 11
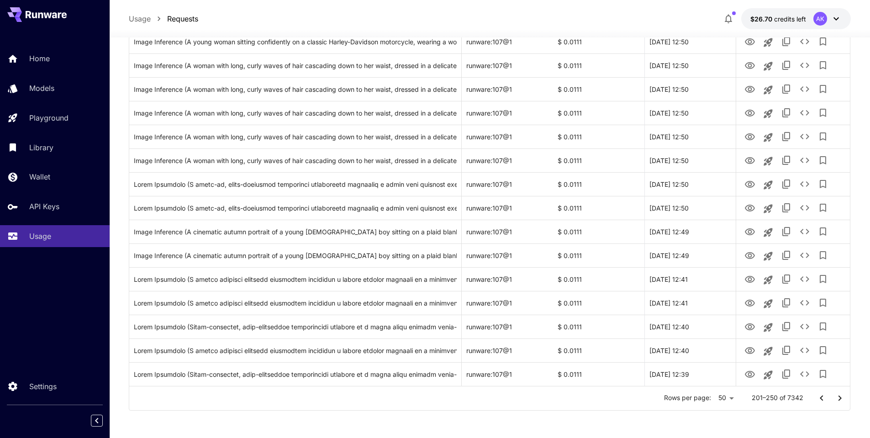
click at [841, 401] on icon "Go to next page" at bounding box center [839, 398] width 11 height 11
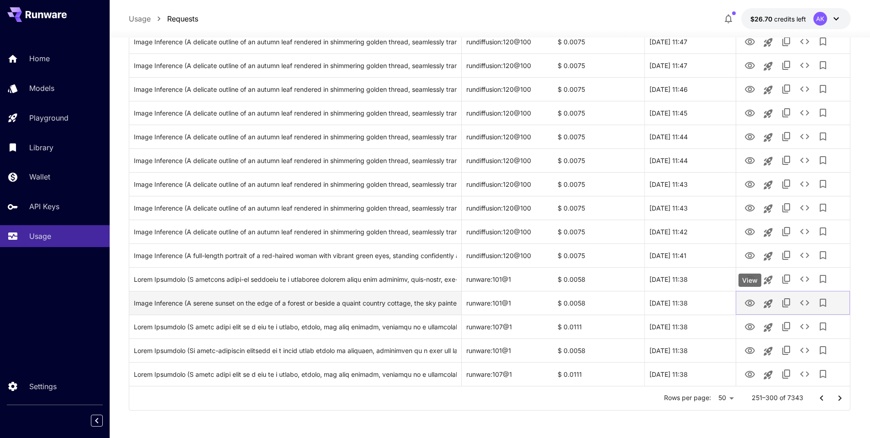
click at [750, 284] on div "View" at bounding box center [750, 280] width 23 height 13
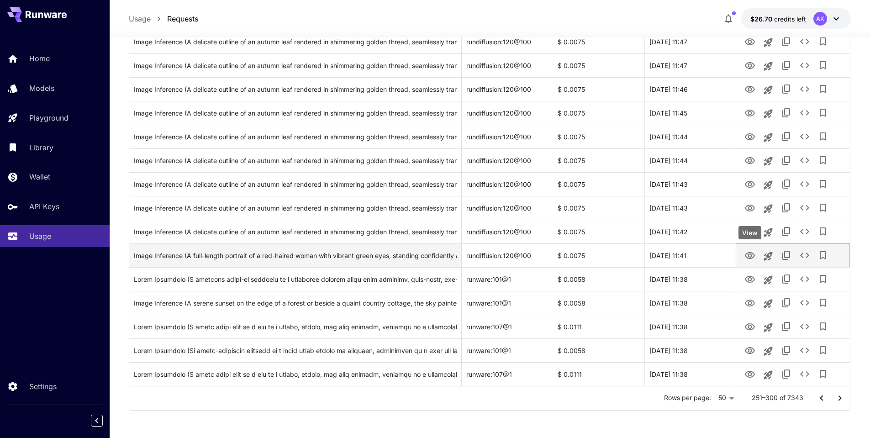
click at [750, 256] on icon "View" at bounding box center [749, 255] width 11 height 11
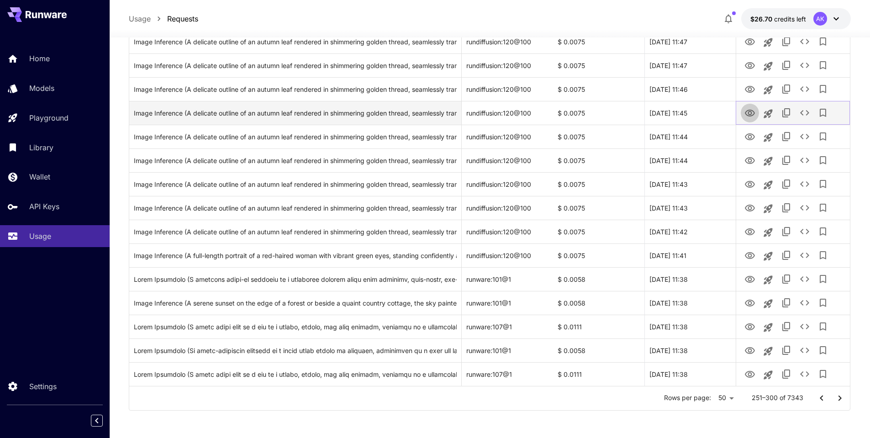
click at [749, 112] on icon "View" at bounding box center [749, 113] width 11 height 11
